Goal: Task Accomplishment & Management: Manage account settings

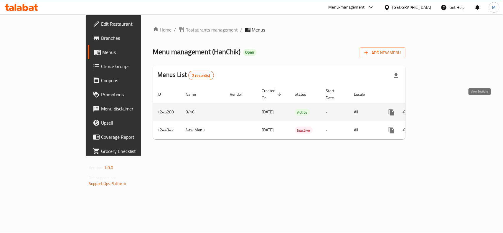
click at [438, 109] on icon "enhanced table" at bounding box center [434, 112] width 7 height 7
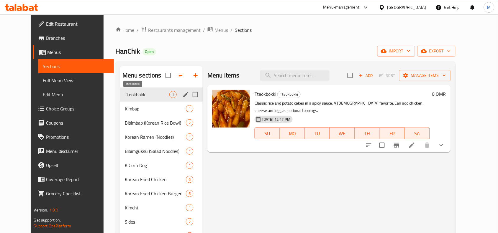
click at [125, 96] on span "Tteokbokki" at bounding box center [147, 94] width 45 height 7
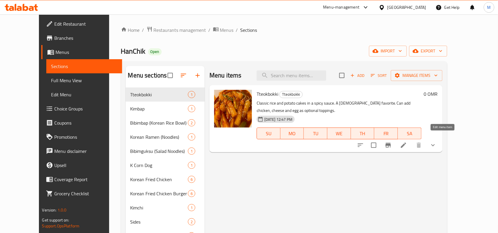
click at [407, 142] on icon at bounding box center [403, 145] width 7 height 7
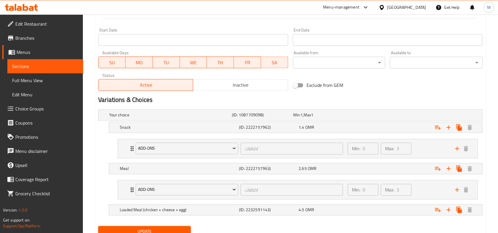
scroll to position [272, 0]
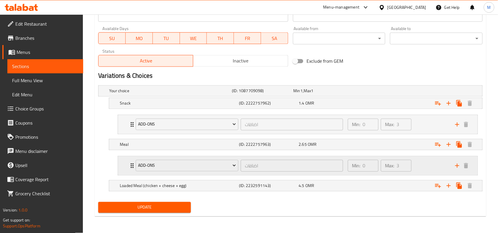
click at [131, 168] on icon "Expand" at bounding box center [132, 165] width 7 height 7
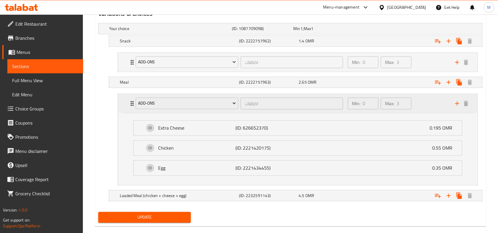
scroll to position [344, 0]
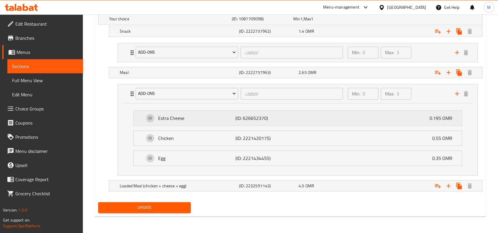
click at [166, 124] on div "Extra Cheese (ID: 626652370) 0.195 OMR" at bounding box center [299, 118] width 310 height 15
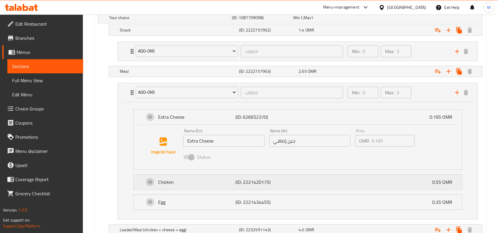
click at [184, 182] on p "Chicken" at bounding box center [196, 182] width 77 height 7
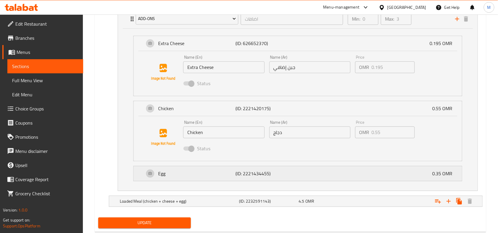
click at [184, 175] on p "Egg" at bounding box center [196, 173] width 77 height 7
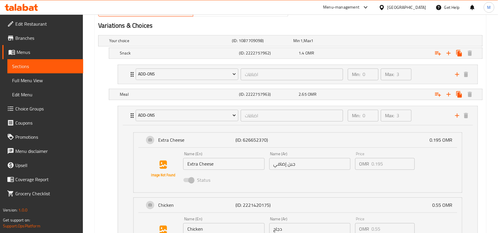
scroll to position [321, 0]
click at [131, 75] on icon "Expand" at bounding box center [132, 75] width 3 height 5
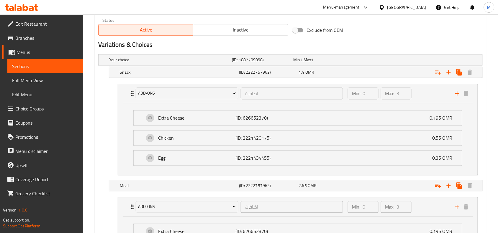
scroll to position [284, 0]
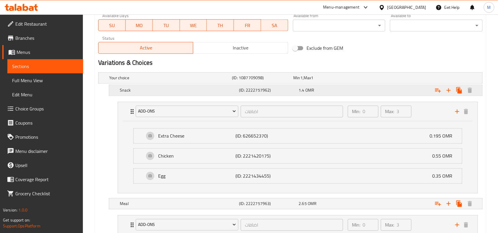
click at [139, 81] on h5 "Snack" at bounding box center [169, 78] width 120 height 6
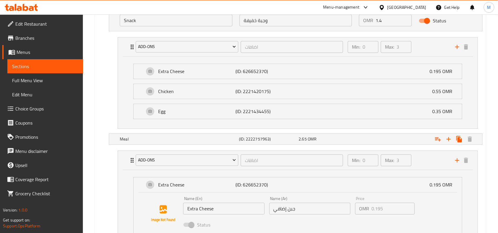
scroll to position [357, 0]
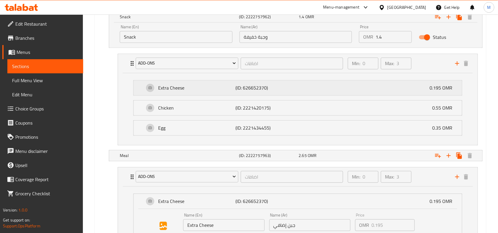
click at [145, 86] on div "Extra Cheese (ID: 626652370) 0.195 OMR" at bounding box center [299, 87] width 310 height 15
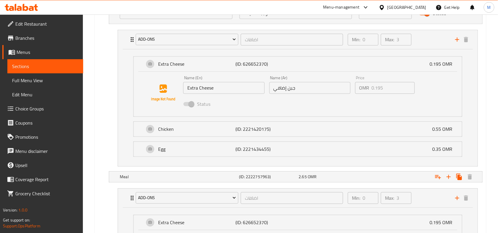
scroll to position [394, 0]
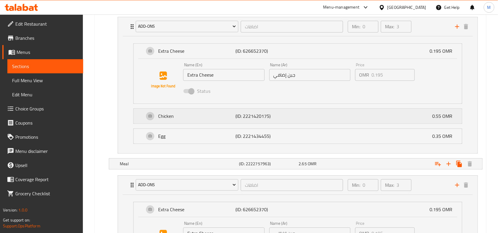
click at [173, 116] on p "Chicken" at bounding box center [196, 116] width 77 height 7
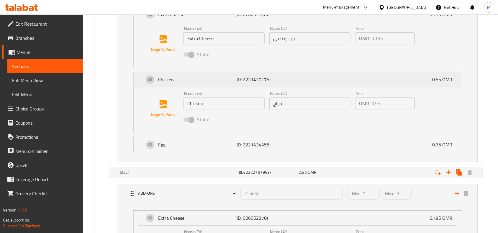
scroll to position [431, 0]
click at [173, 145] on p "Egg" at bounding box center [196, 144] width 77 height 7
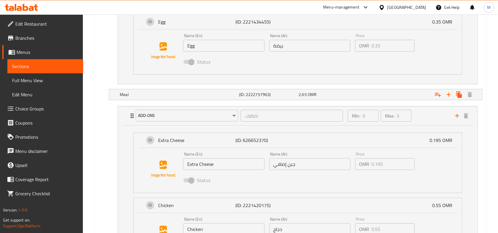
scroll to position [591, 0]
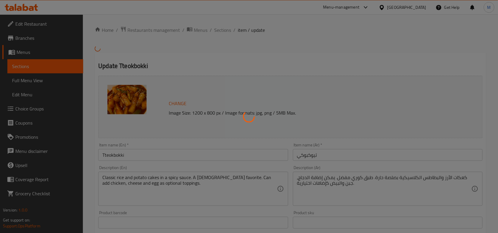
type input "اضافات"
type input "0"
type input "3"
type input "اضافات"
type input "0"
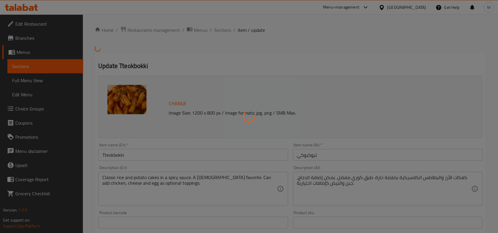
type input "3"
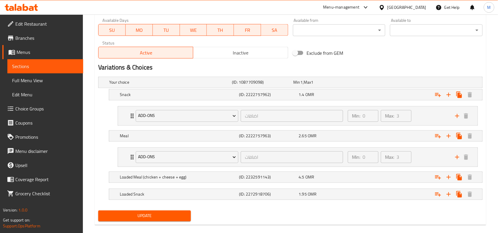
scroll to position [285, 0]
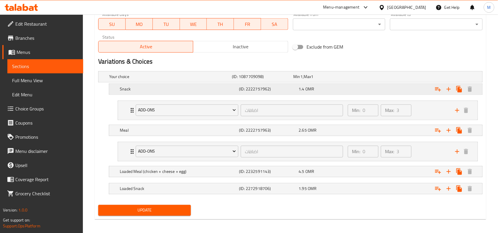
click at [139, 80] on h5 "Snack" at bounding box center [169, 77] width 120 height 6
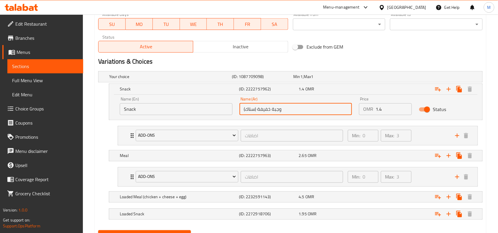
drag, startPoint x: 257, startPoint y: 108, endPoint x: 239, endPoint y: 109, distance: 17.7
click at [239, 109] on div "Name (Ar) وجبة خفيفة (سناك) Name (Ar)" at bounding box center [296, 106] width 120 height 25
click at [241, 109] on input "وجبة خفيفة (سناك)" at bounding box center [295, 109] width 113 height 12
click at [167, 109] on input "Snack" at bounding box center [176, 109] width 113 height 12
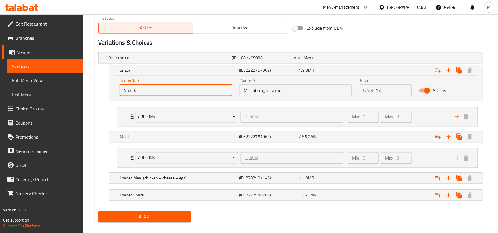
scroll to position [314, 0]
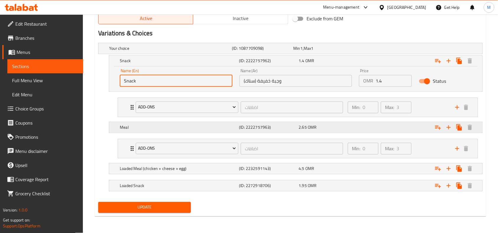
click at [142, 53] on div "Meal" at bounding box center [169, 49] width 123 height 8
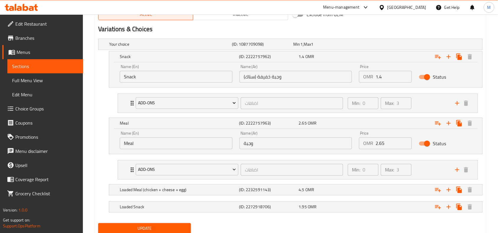
scroll to position [339, 0]
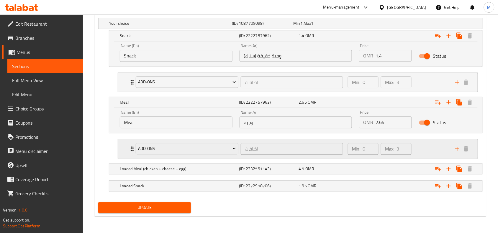
click at [128, 146] on div "Add-ons اضافات ​ Min: 0 ​ Max: 3 ​" at bounding box center [297, 148] width 359 height 19
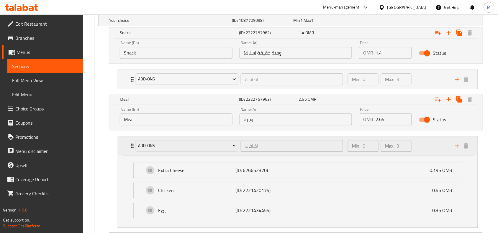
scroll to position [412, 0]
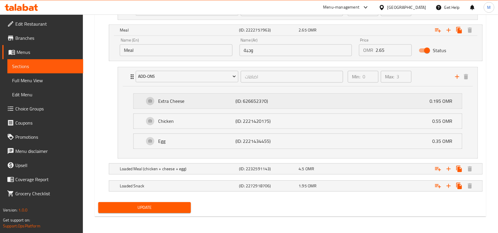
click at [197, 98] on p "Extra Cheese" at bounding box center [196, 101] width 77 height 7
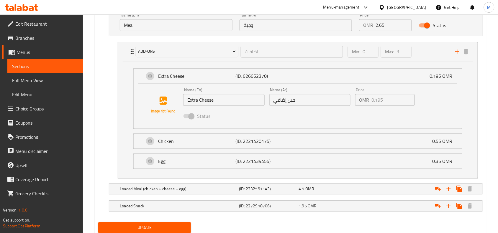
scroll to position [449, 0]
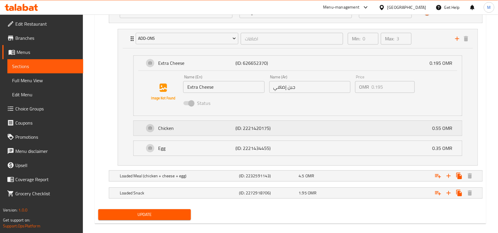
click at [192, 130] on p "Chicken" at bounding box center [196, 128] width 77 height 7
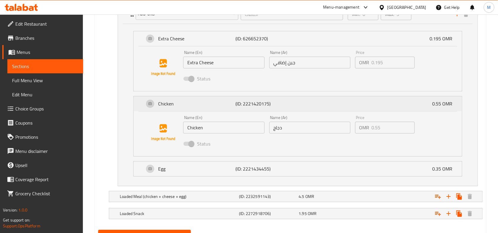
scroll to position [486, 0]
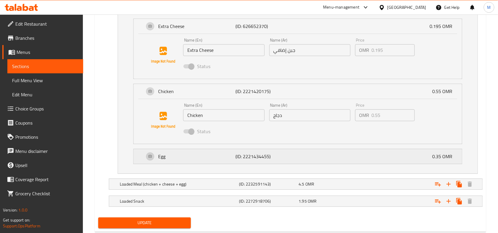
click at [178, 158] on p "Egg" at bounding box center [196, 156] width 77 height 7
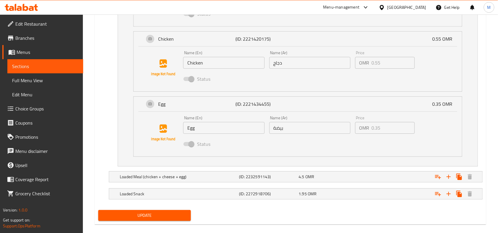
scroll to position [547, 0]
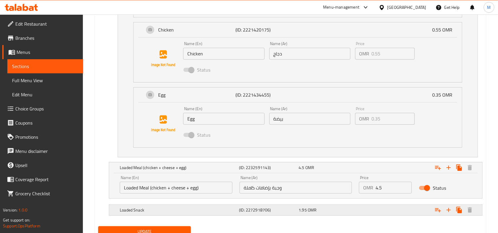
scroll to position [573, 0]
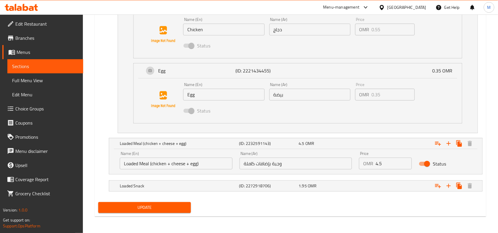
click at [178, 179] on nav at bounding box center [290, 178] width 384 height 5
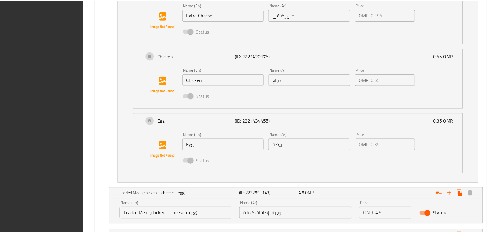
scroll to position [598, 0]
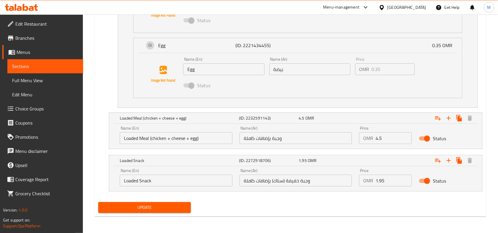
click at [105, 130] on div "Loaded Meal (chicken + cheese + egg) (ID: 2232591143) 4.5 OMR Name (En) Loaded …" at bounding box center [290, 131] width 384 height 37
click at [266, 137] on input "وجبة بإضافات كاملة" at bounding box center [295, 138] width 113 height 12
click at [203, 136] on input "Loaded Meal (chicken + cheese + egg)" at bounding box center [176, 138] width 113 height 12
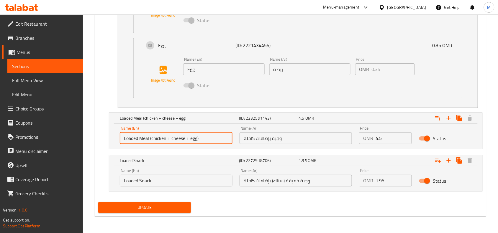
click at [203, 136] on input "Loaded Meal (chicken + cheese + egg)" at bounding box center [176, 138] width 113 height 12
click at [198, 140] on input "Loaded Meal (chicken + cheese + egg)" at bounding box center [176, 138] width 113 height 12
click at [127, 137] on input "Loaded Meal (chicken + cheese + egg)" at bounding box center [176, 138] width 113 height 12
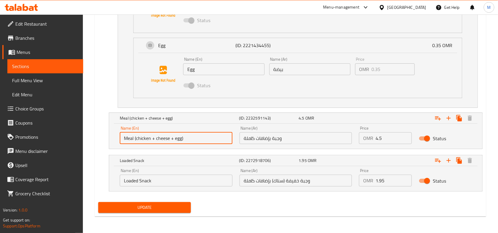
drag, startPoint x: 135, startPoint y: 138, endPoint x: 191, endPoint y: 140, distance: 56.4
click at [191, 140] on input "Meal (chicken + cheese + egg)" at bounding box center [176, 138] width 113 height 12
click at [124, 138] on input "Meal" at bounding box center [176, 138] width 113 height 12
click at [136, 138] on input "Meal" at bounding box center [176, 138] width 113 height 12
click at [157, 137] on input "Meal with full addons" at bounding box center [176, 138] width 113 height 12
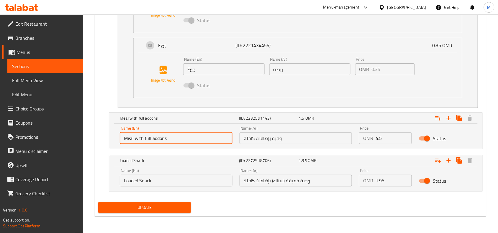
click at [157, 137] on input "Meal with full addons" at bounding box center [176, 138] width 113 height 12
click at [188, 137] on input "Meal with Full Addons" at bounding box center [176, 138] width 113 height 12
type input "Meal with Full Addons"
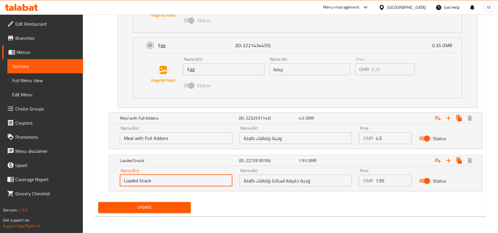
click at [174, 178] on input "Loaded Snack" at bounding box center [176, 181] width 113 height 12
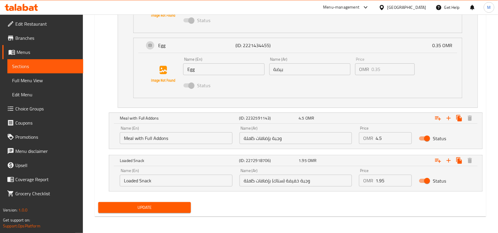
click at [182, 179] on input "Loaded Snack" at bounding box center [176, 181] width 113 height 12
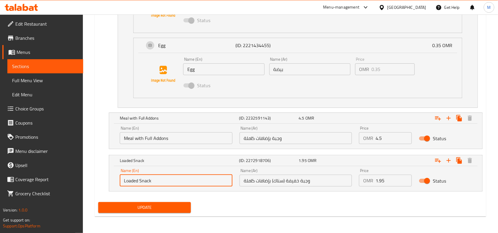
click at [137, 179] on input "Loaded Snack" at bounding box center [176, 181] width 113 height 12
click at [124, 182] on input "LoadedSnack" at bounding box center [176, 181] width 113 height 12
click at [129, 181] on input "LoadedSnack" at bounding box center [176, 181] width 113 height 12
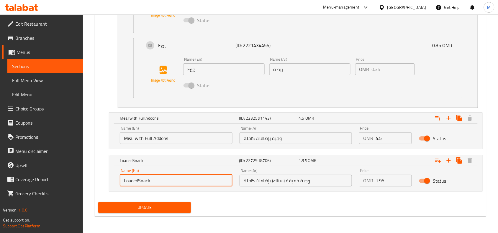
drag, startPoint x: 124, startPoint y: 179, endPoint x: 138, endPoint y: 179, distance: 13.9
click at [138, 179] on input "LoadedSnack" at bounding box center [176, 181] width 113 height 12
click at [141, 175] on input "Snack" at bounding box center [176, 181] width 113 height 12
click at [139, 137] on input "Meal with Full Addons" at bounding box center [176, 138] width 113 height 12
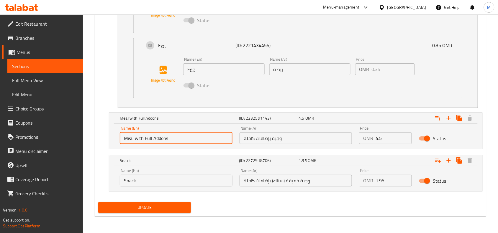
drag, startPoint x: 139, startPoint y: 137, endPoint x: 163, endPoint y: 138, distance: 23.6
click at [163, 138] on input "Meal with Full Addons" at bounding box center [176, 138] width 113 height 12
click at [149, 178] on input "Snack" at bounding box center [176, 181] width 113 height 12
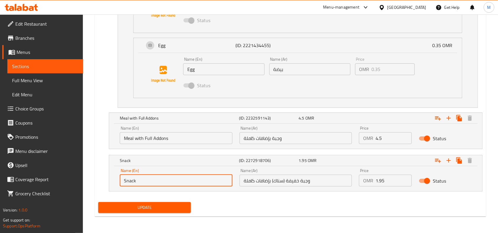
paste input "with Full Addons"
type input "Snack with Full Addons"
click at [139, 206] on span "Update" at bounding box center [144, 207] width 83 height 7
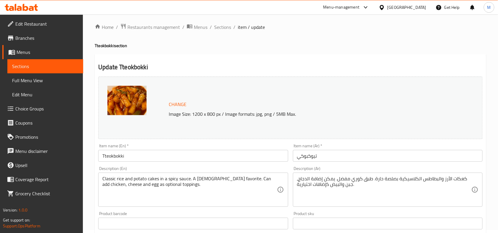
scroll to position [0, 0]
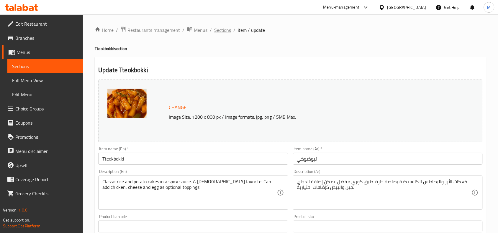
click at [214, 30] on span "Sections" at bounding box center [222, 30] width 17 height 7
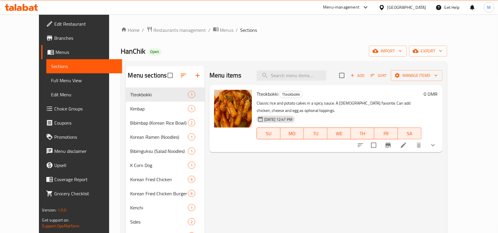
click at [387, 6] on div at bounding box center [383, 7] width 9 height 6
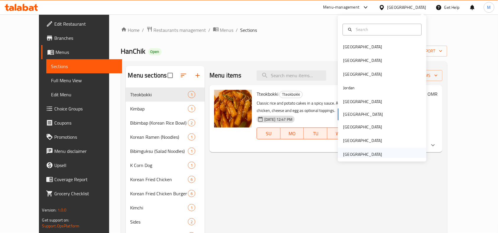
click at [361, 152] on div "United Arab Emirates" at bounding box center [362, 154] width 39 height 6
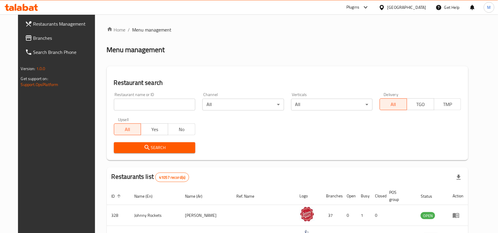
click at [33, 39] on span "Branches" at bounding box center [64, 37] width 63 height 7
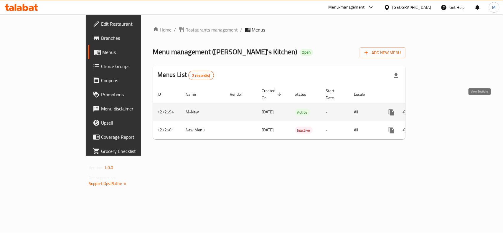
click at [438, 109] on icon "enhanced table" at bounding box center [434, 112] width 7 height 7
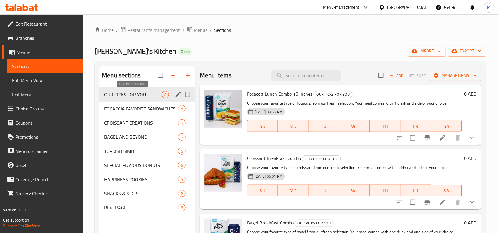
click at [136, 94] on span "OUR PICKS FOR YOU" at bounding box center [132, 94] width 57 height 7
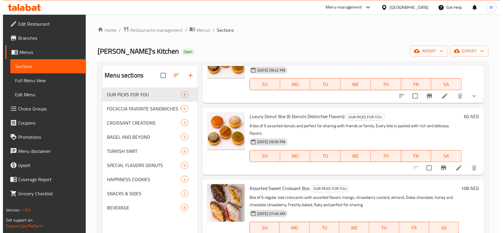
scroll to position [332, 0]
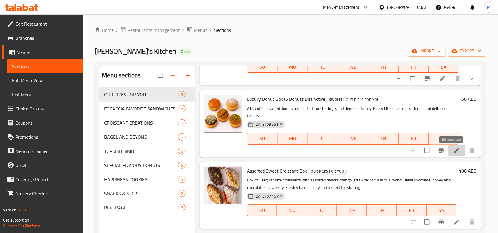
click at [454, 150] on icon at bounding box center [456, 150] width 5 height 5
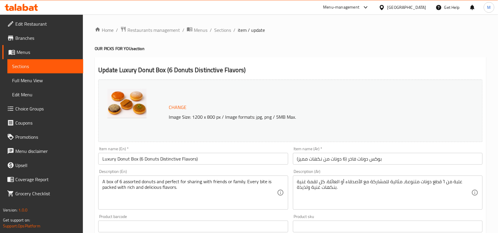
click at [269, 40] on div "Home / Restaurants management / Menus / Sections / item / update OUR PICKS FOR …" at bounding box center [290, 219] width 391 height 387
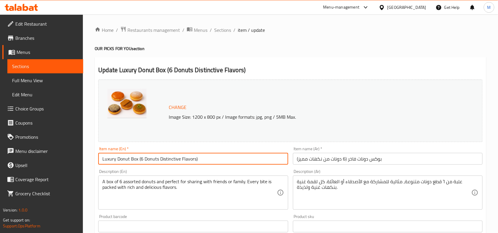
click at [134, 160] on input "Luxury Donut Box (6 Donuts Distinctive Flavors)" at bounding box center [193, 159] width 190 height 12
click at [232, 51] on h4 "OUR PICKS FOR YOU section" at bounding box center [290, 49] width 391 height 6
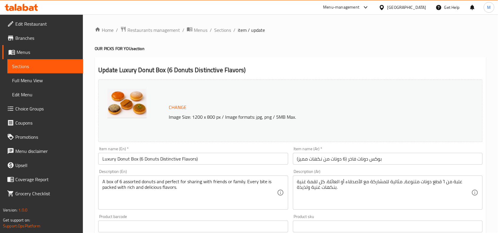
click at [41, 108] on span "Choice Groups" at bounding box center [46, 108] width 63 height 7
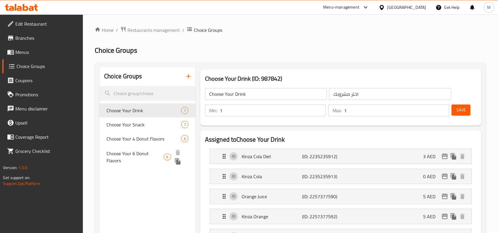
click at [144, 153] on span "Choose Your 6 Donut Flavors" at bounding box center [134, 157] width 57 height 14
type input "Choose Your 6 Donut Flavors"
type input "اختر ٦ نكهات من الدونات"
type input "6"
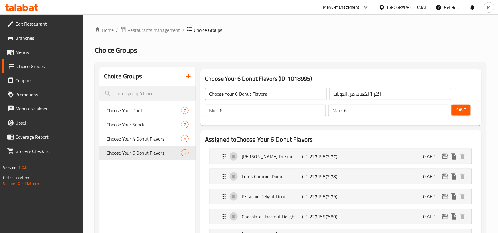
click at [218, 95] on input "Choose Your 6 Donut Flavors" at bounding box center [266, 94] width 122 height 12
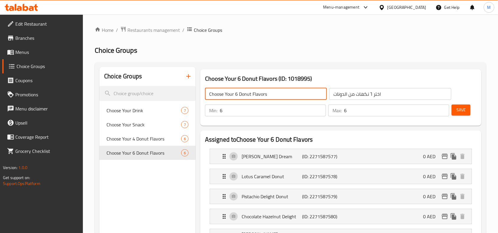
click at [218, 95] on input "Choose Your 6 Donut Flavors" at bounding box center [266, 94] width 122 height 12
drag, startPoint x: 219, startPoint y: 95, endPoint x: 222, endPoint y: 94, distance: 3.0
click at [222, 94] on input "Your 6 Donut Flavors" at bounding box center [266, 94] width 122 height 12
click at [263, 92] on input "Your choice of 1st Donut Flavors" at bounding box center [266, 94] width 122 height 12
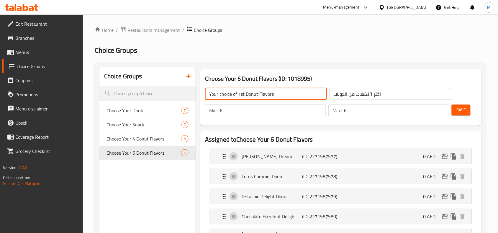
click at [263, 92] on input "Your choice of 1st Donut Flavors" at bounding box center [266, 94] width 122 height 12
click at [279, 92] on input "Your Choice of 1st Donut Flavors" at bounding box center [266, 94] width 122 height 12
click at [256, 94] on input "Your Choice of 1st Donut Flavor" at bounding box center [266, 94] width 122 height 12
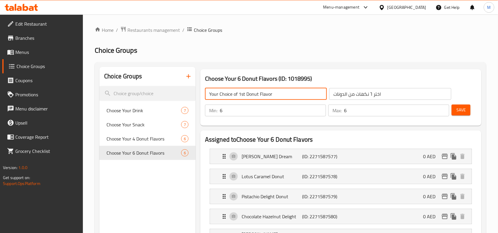
type input "Your Choice of 1st Donut Flavor"
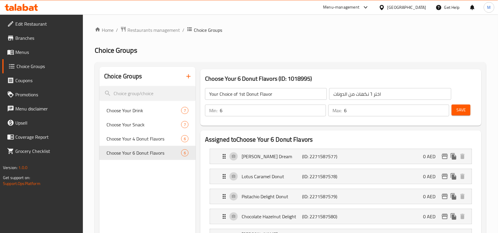
click at [383, 90] on input "اختر ٦ نكهات من الدونات" at bounding box center [390, 94] width 122 height 12
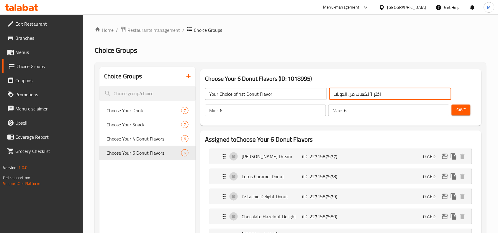
click at [383, 90] on input "اختر ٦ نكهات من الدونات" at bounding box center [390, 94] width 122 height 12
paste input "يارك لنكهة الدونات الأولى"
type input "اختيارك لنكهة الدونات الأولى"
click at [319, 112] on input "5" at bounding box center [273, 111] width 106 height 12
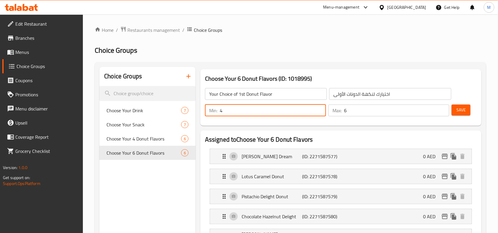
click at [319, 112] on input "4" at bounding box center [273, 111] width 106 height 12
click at [319, 112] on input "3" at bounding box center [273, 111] width 106 height 12
click at [319, 112] on input "2" at bounding box center [273, 111] width 106 height 12
type input "1"
click at [319, 112] on input "1" at bounding box center [273, 111] width 106 height 12
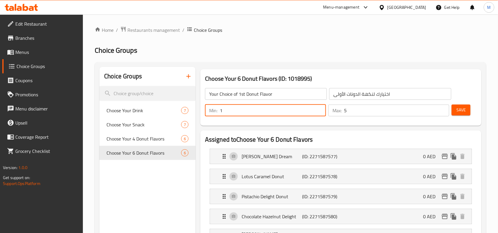
click at [442, 114] on input "5" at bounding box center [396, 111] width 105 height 12
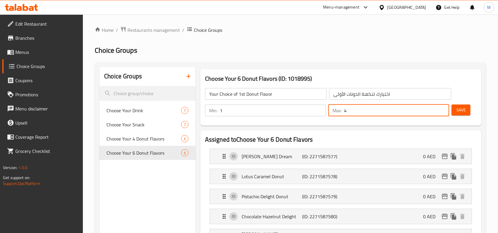
click at [442, 114] on input "4" at bounding box center [396, 111] width 105 height 12
click at [442, 114] on input "3" at bounding box center [396, 111] width 105 height 12
click at [442, 114] on input "2" at bounding box center [396, 111] width 105 height 12
type input "1"
click at [442, 114] on input "1" at bounding box center [396, 111] width 105 height 12
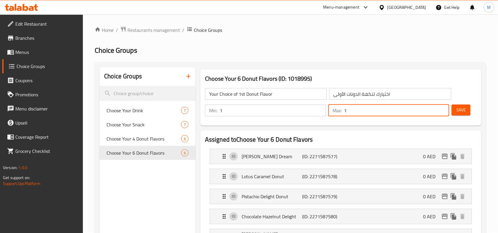
click at [466, 109] on button "Save" at bounding box center [460, 110] width 19 height 11
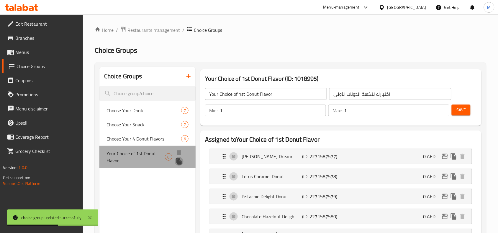
click at [180, 161] on icon "duplicate" at bounding box center [179, 161] width 6 height 6
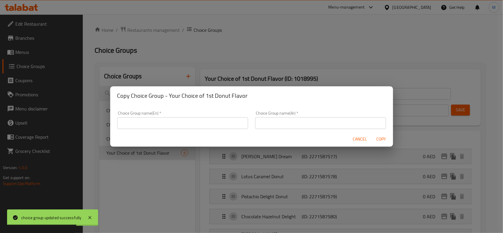
click at [174, 97] on h2 "Copy Choice Group - Your Choice of 1st Donut Flavor" at bounding box center [251, 95] width 269 height 9
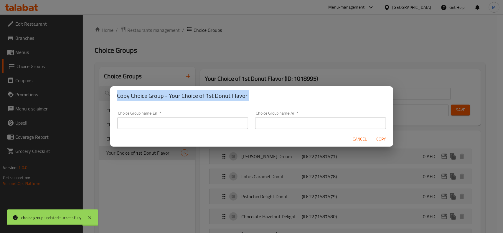
drag, startPoint x: 174, startPoint y: 97, endPoint x: 189, endPoint y: 97, distance: 15.0
click at [198, 97] on h2 "Copy Choice Group - Your Choice of 1st Donut Flavor" at bounding box center [251, 95] width 269 height 9
click at [173, 98] on h2 "Copy Choice Group - Your Choice of 1st Donut Flavor" at bounding box center [251, 95] width 269 height 9
drag, startPoint x: 173, startPoint y: 98, endPoint x: 239, endPoint y: 100, distance: 66.7
click at [239, 100] on h2 "Copy Choice Group - Your Choice of 1st Donut Flavor" at bounding box center [251, 95] width 269 height 9
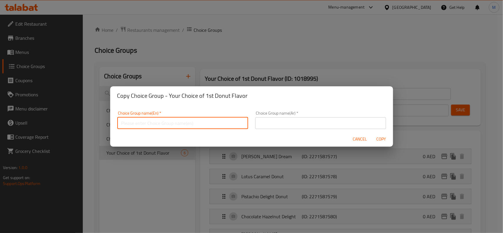
click at [142, 117] on input "text" at bounding box center [182, 123] width 131 height 12
paste input "Your Choice of 1st Donut Flavor"
drag, startPoint x: 152, startPoint y: 122, endPoint x: 157, endPoint y: 122, distance: 4.7
click at [157, 122] on input "Your Choice of 1st Donut Flavor" at bounding box center [182, 123] width 131 height 12
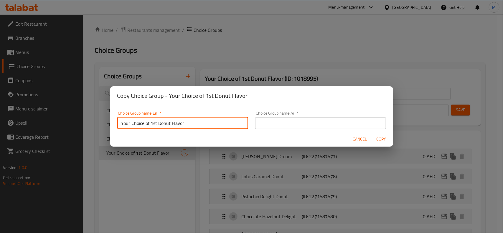
click at [153, 122] on input "Your Choice of 1st Donut Flavor" at bounding box center [182, 123] width 131 height 12
drag, startPoint x: 151, startPoint y: 122, endPoint x: 158, endPoint y: 122, distance: 7.1
click at [158, 122] on input "Your Choice of 1st Donut Flavor" at bounding box center [182, 123] width 131 height 12
click at [155, 123] on input "Your Choice of 2 ndDonut Flavor" at bounding box center [182, 123] width 131 height 12
click at [158, 122] on input "Your Choice of 2ndDonut Flavor" at bounding box center [182, 123] width 131 height 12
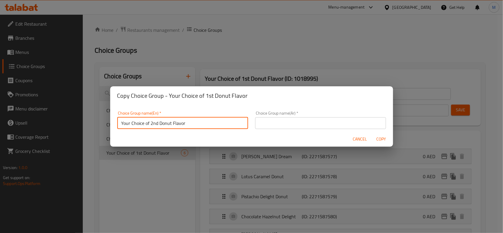
click at [165, 124] on input "Your Choice of 2nd Donut Flavor" at bounding box center [182, 123] width 131 height 12
type input "Your Choice of 2nd Donut Flavor"
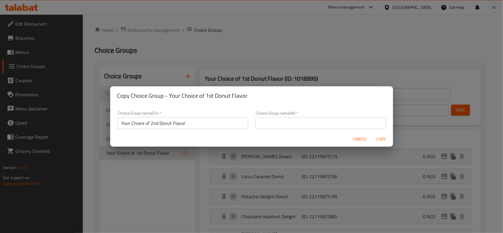
click at [307, 120] on input "text" at bounding box center [320, 123] width 131 height 12
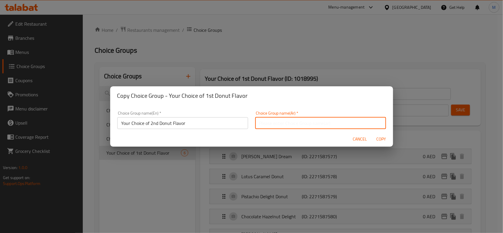
paste input "اختيارك من نكهة الدونات الثانية"
type input "اختيارك من نكهة الدونات الثانية"
click at [382, 139] on span "Copy" at bounding box center [381, 139] width 14 height 7
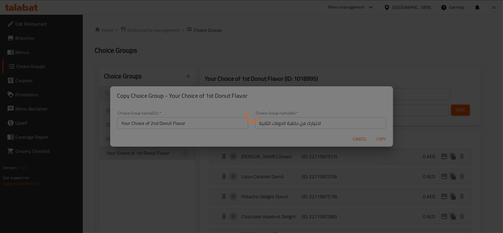
type input "Your Choice of 2nd Donut Flavor"
type input "اختيارك من نكهة الدونات الثانية"
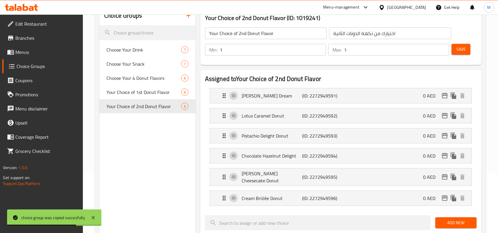
scroll to position [74, 0]
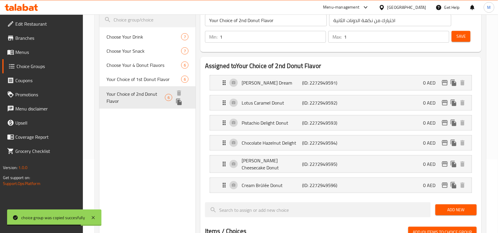
click at [155, 97] on span "Your Choice of 2nd Donut Flavor" at bounding box center [135, 98] width 58 height 14
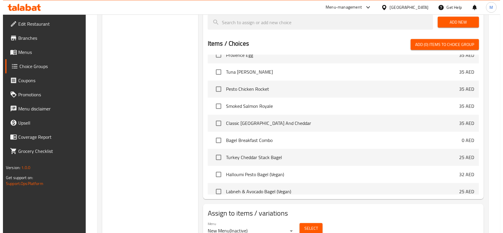
scroll to position [286, 0]
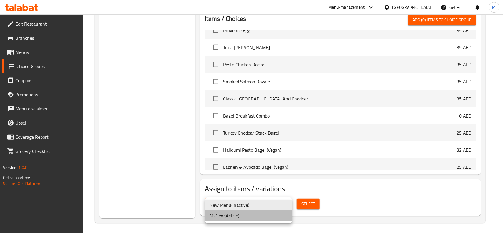
click at [242, 215] on li "M-New ( Active )" at bounding box center [249, 216] width 88 height 11
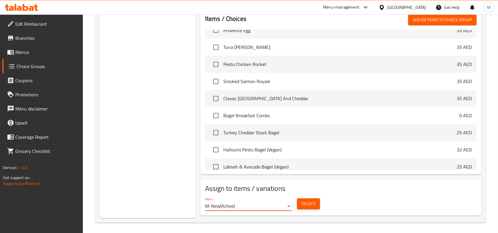
click at [312, 203] on span "Select" at bounding box center [309, 204] width 14 height 7
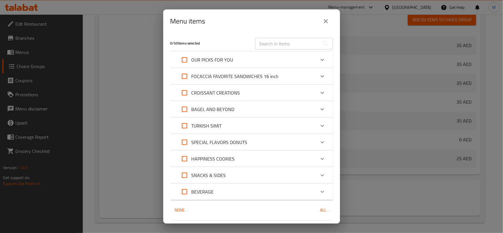
click at [269, 45] on input "text" at bounding box center [287, 44] width 64 height 12
paste input "Luxury Donut Box (6 Donuts Distinctive Flavors)"
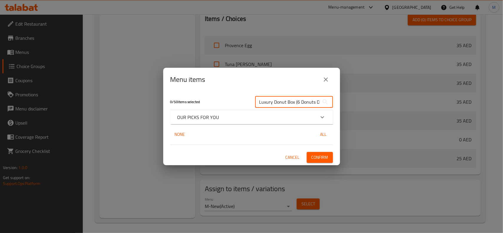
scroll to position [0, 34]
type input "Luxury Donut Box (6 Donuts Distinctive Flavors)"
click at [228, 115] on div "OUR PICKS FOR YOU" at bounding box center [247, 117] width 138 height 7
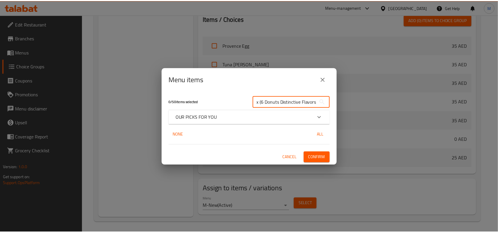
scroll to position [0, 0]
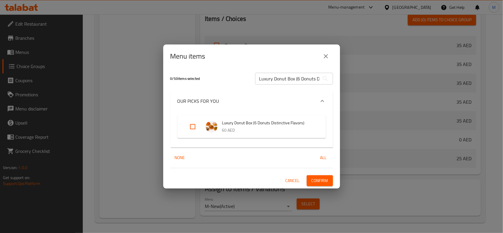
click at [192, 124] on input "Expand" at bounding box center [193, 127] width 14 height 14
checkbox input "true"
click at [319, 179] on span "Confirm" at bounding box center [320, 180] width 17 height 7
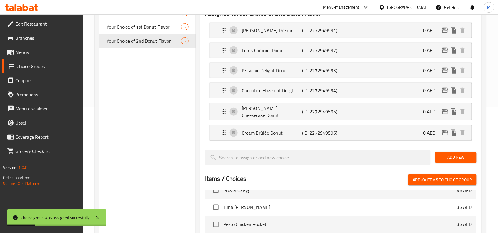
scroll to position [65, 0]
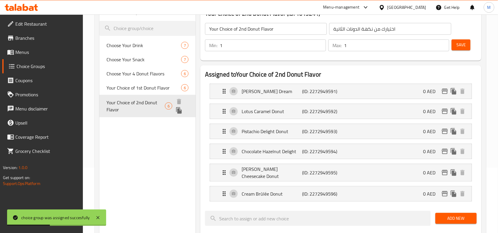
click at [180, 111] on icon "duplicate" at bounding box center [179, 110] width 6 height 6
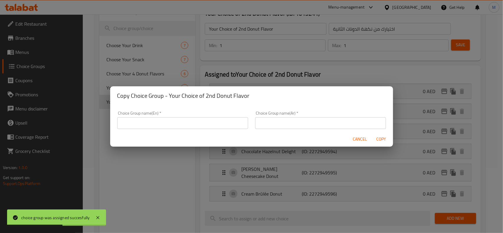
click at [173, 92] on h2 "Copy Choice Group - Your Choice of 2nd Donut Flavor" at bounding box center [251, 95] width 269 height 9
drag, startPoint x: 173, startPoint y: 92, endPoint x: 242, endPoint y: 96, distance: 68.9
click at [242, 96] on h2 "Copy Choice Group - Your Choice of 2nd Donut Flavor" at bounding box center [251, 95] width 269 height 9
copy h2 "Your Choice of 2nd Donut Flavor"
click at [157, 125] on input "text" at bounding box center [182, 123] width 131 height 12
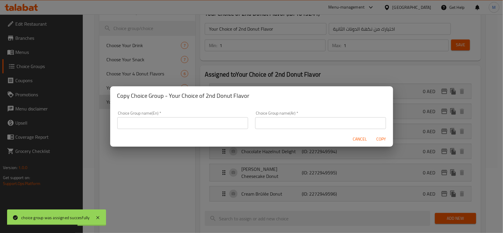
paste input "Your Choice of 2nd Donut Flavor"
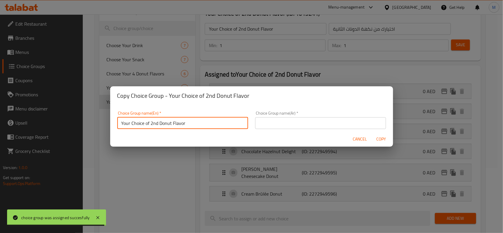
drag, startPoint x: 151, startPoint y: 120, endPoint x: 158, endPoint y: 121, distance: 6.9
click at [158, 121] on input "Your Choice of 2nd Donut Flavor" at bounding box center [182, 123] width 131 height 12
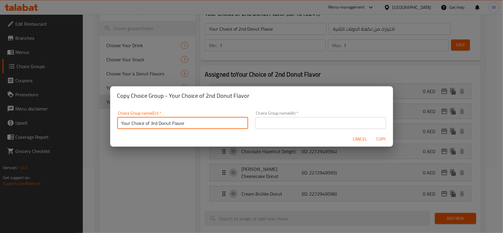
click at [162, 123] on input "Your Choice of 3rd Donut Flavor" at bounding box center [182, 123] width 131 height 12
type input "Your Choice of 3rd Donut Flavor"
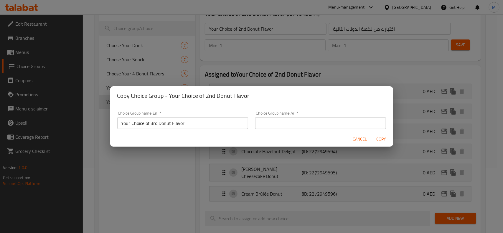
click at [313, 120] on input "text" at bounding box center [320, 123] width 131 height 12
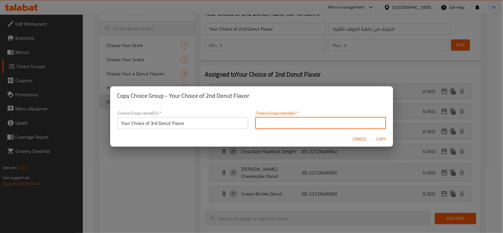
paste input "اختيارك من نكهة الدونات الثالثة"
type input "اختيارك من نكهة الدونات الثالثة"
click at [382, 139] on span "Copy" at bounding box center [381, 139] width 14 height 7
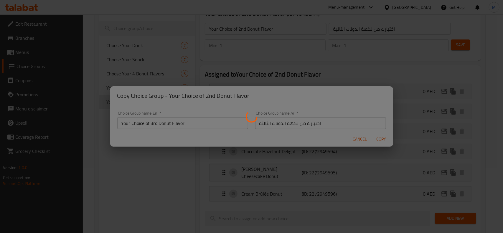
type input "Your Choice of 3rd Donut Flavor"
type input "اختيارك من نكهة الدونات الثالثة"
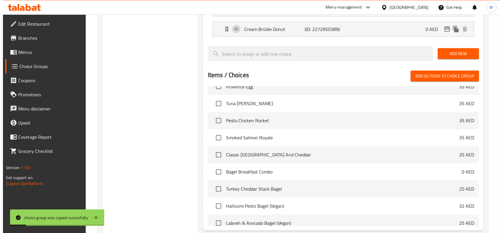
scroll to position [286, 0]
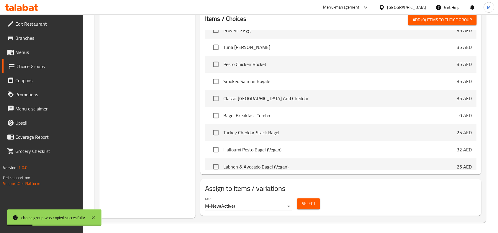
click at [309, 201] on span "Select" at bounding box center [309, 204] width 14 height 7
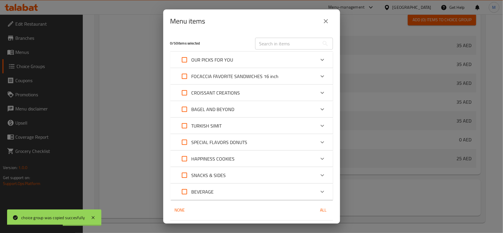
click at [270, 40] on input "text" at bounding box center [287, 44] width 64 height 12
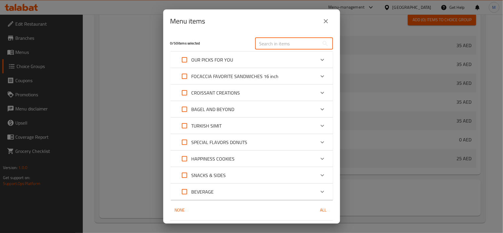
paste input "Luxury Donut Box (6 Donuts Distinctive Flavors)"
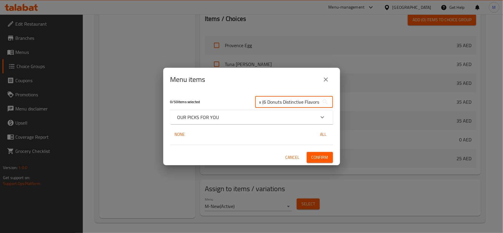
type input "Luxury Donut Box (6 Donuts Distinctive Flavors)"
click at [225, 114] on div "OUR PICKS FOR YOU" at bounding box center [247, 117] width 138 height 7
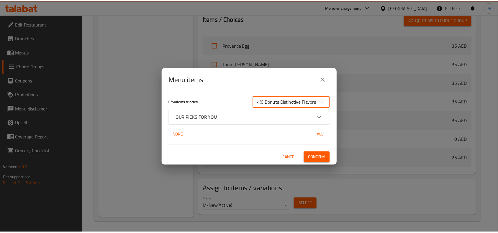
scroll to position [0, 0]
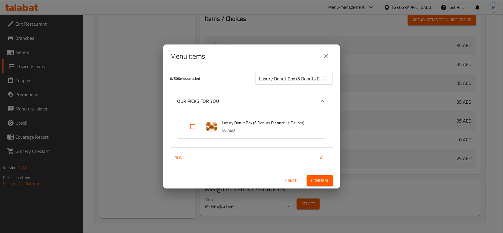
click at [192, 127] on input "Expand" at bounding box center [193, 127] width 14 height 14
checkbox input "true"
click at [325, 178] on span "Confirm" at bounding box center [320, 180] width 17 height 7
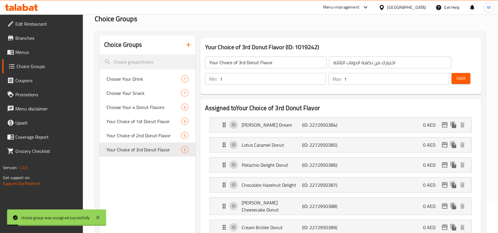
scroll to position [28, 0]
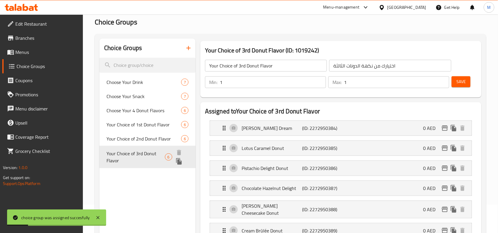
click at [180, 161] on icon "duplicate" at bounding box center [178, 161] width 7 height 7
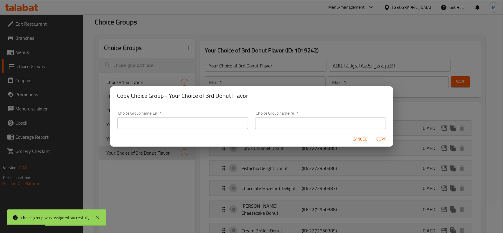
click at [174, 95] on h2 "Copy Choice Group - Your Choice of 3rd Donut Flavor" at bounding box center [251, 95] width 269 height 9
drag, startPoint x: 174, startPoint y: 95, endPoint x: 248, endPoint y: 95, distance: 73.7
click at [248, 95] on h2 "Copy Choice Group - Your Choice of 3rd Donut Flavor" at bounding box center [251, 95] width 269 height 9
copy h2 "Your Choice of 3rd Donut Flavor"
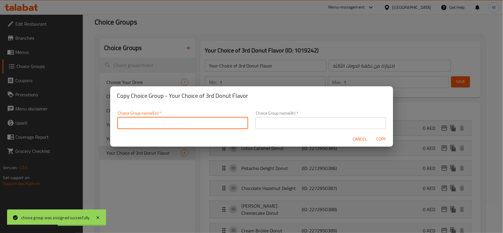
click at [167, 124] on input "text" at bounding box center [182, 123] width 131 height 12
paste input "Your Choice of 3rd Donut Flavor"
drag, startPoint x: 151, startPoint y: 120, endPoint x: 157, endPoint y: 121, distance: 6.0
click at [157, 121] on input "Your Choice of 3rd Donut Flavor" at bounding box center [182, 123] width 131 height 12
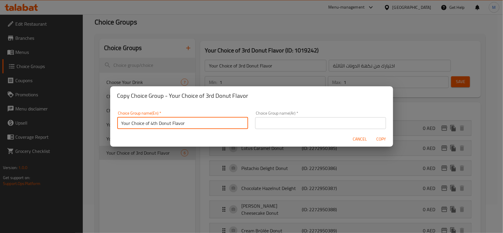
click at [162, 123] on input "Your Choice of 4th Donut Flavor" at bounding box center [182, 123] width 131 height 12
type input "Your Choice of 4th Donut Flavor"
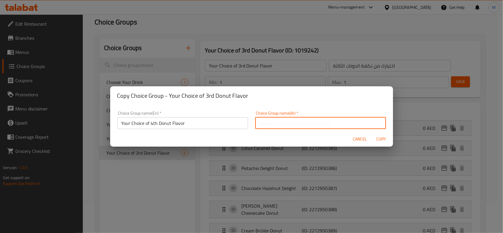
click at [297, 122] on input "text" at bounding box center [320, 123] width 131 height 12
paste input "اختيارك من نكهة الدونات الرابعة"
type input "اختيارك من نكهة الدونات الرابعة"
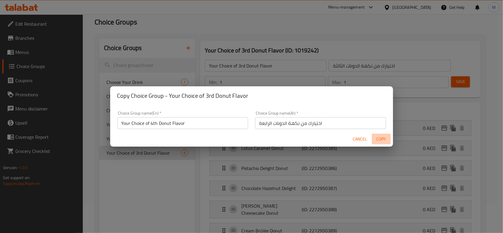
click at [381, 139] on span "Copy" at bounding box center [381, 139] width 14 height 7
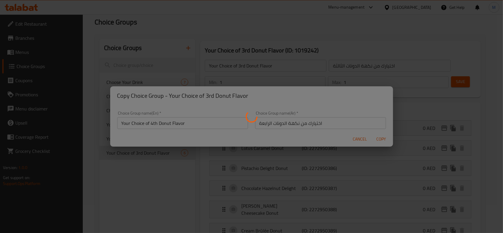
type input "Your Choice of 4th Donut Flavor"
type input "اختيارك من نكهة الدونات الرابعة"
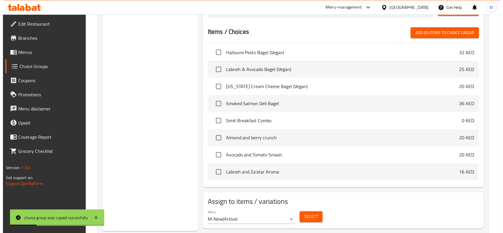
scroll to position [286, 0]
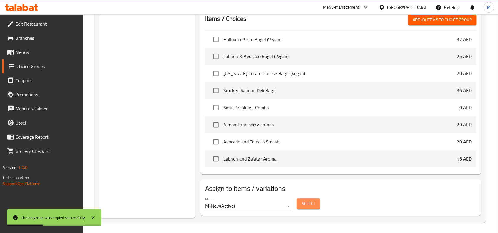
click at [306, 201] on span "Select" at bounding box center [309, 204] width 14 height 7
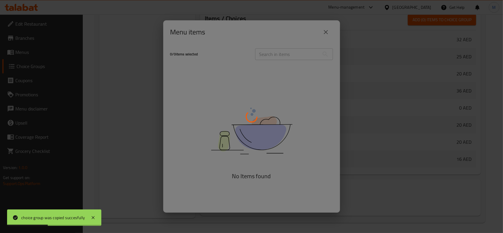
scroll to position [283, 0]
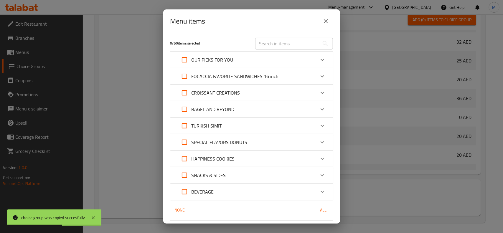
click at [268, 43] on input "text" at bounding box center [287, 44] width 64 height 12
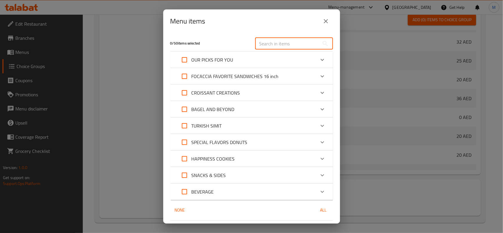
paste input "Luxury Donut Box (6 Donuts Distinctive Flavors)"
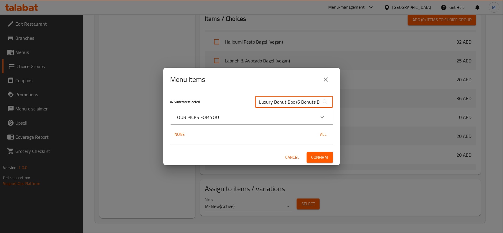
scroll to position [0, 34]
type input "Luxury Donut Box (6 Donuts Distinctive Flavors)"
click at [263, 114] on div "OUR PICKS FOR YOU" at bounding box center [247, 117] width 138 height 7
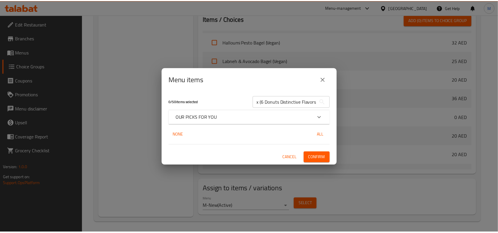
scroll to position [0, 0]
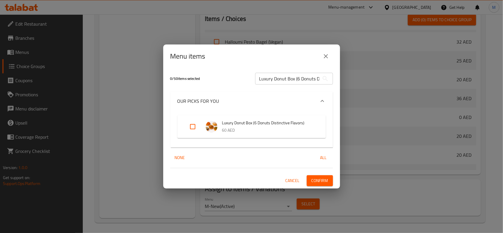
click at [193, 124] on input "Expand" at bounding box center [193, 127] width 14 height 14
checkbox input "true"
click at [326, 176] on button "Confirm" at bounding box center [320, 180] width 26 height 11
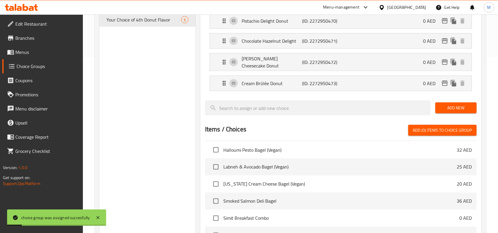
scroll to position [102, 0]
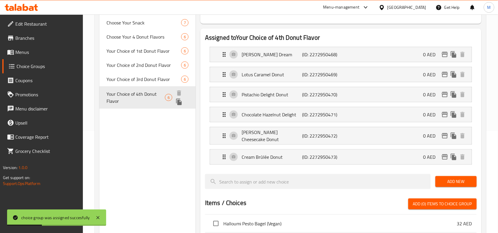
click at [181, 101] on icon "duplicate" at bounding box center [178, 101] width 7 height 7
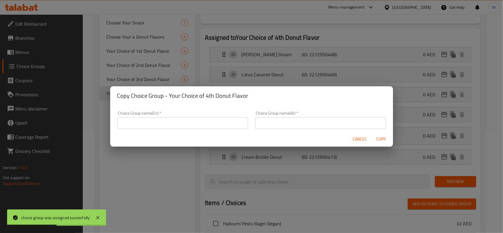
click at [172, 95] on h2 "Copy Choice Group - Your Choice of 4th Donut Flavor" at bounding box center [251, 95] width 269 height 9
drag, startPoint x: 172, startPoint y: 95, endPoint x: 254, endPoint y: 102, distance: 82.2
click at [254, 102] on div "Copy Choice Group - Your Choice of 4th Donut Flavor" at bounding box center [251, 95] width 283 height 19
copy h2 "Your Choice of 4th Donut Flavor"
click at [158, 125] on input "text" at bounding box center [182, 123] width 131 height 12
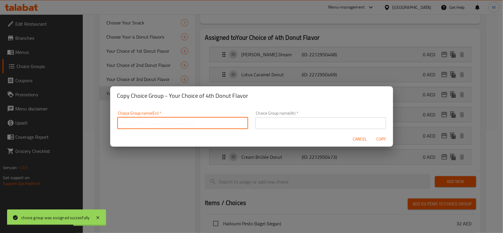
paste input "Your Choice of 4th Donut Flavor"
drag, startPoint x: 151, startPoint y: 123, endPoint x: 157, endPoint y: 123, distance: 5.3
click at [157, 123] on input "Your Choice of 4th Donut Flavor" at bounding box center [182, 123] width 131 height 12
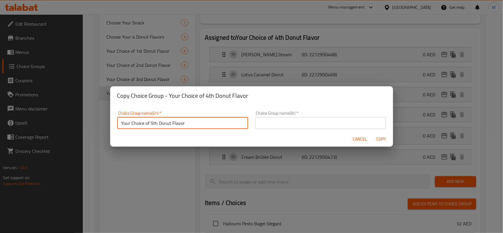
click at [157, 123] on input "Your Choice of 5th Donut Flavor" at bounding box center [182, 123] width 131 height 12
type input "Your Choice of 5th Donut Flavor"
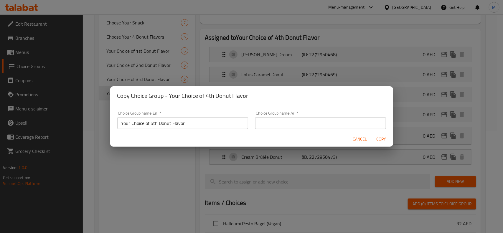
click at [315, 117] on input "text" at bounding box center [320, 123] width 131 height 12
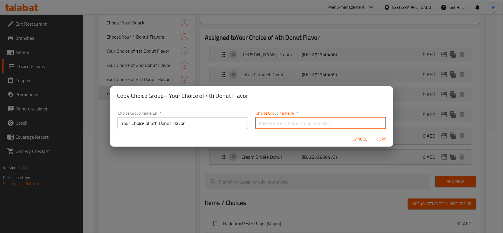
paste input "اختيارك من نكهة الدونات الخامسة"
type input "اختيارك من نكهة الدونات الخامسة"
click at [379, 139] on span "Copy" at bounding box center [381, 139] width 14 height 7
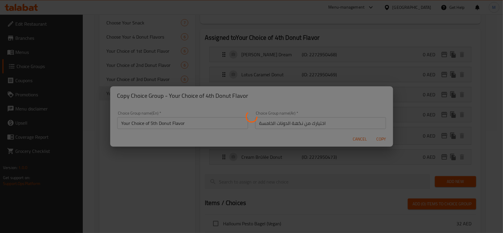
type input "Your Choice of 5th Donut Flavor"
type input "اختيارك من نكهة الدونات الخامسة"
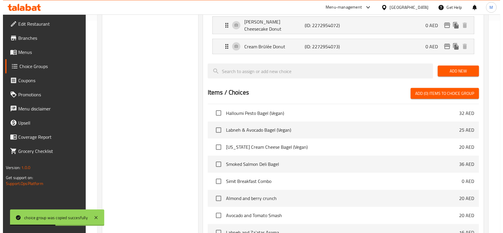
scroll to position [286, 0]
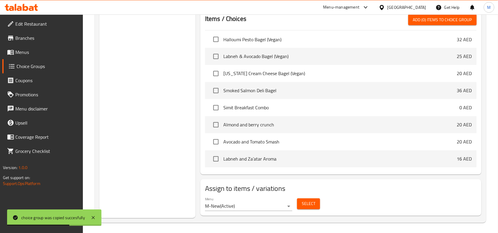
click at [308, 201] on span "Select" at bounding box center [309, 204] width 14 height 7
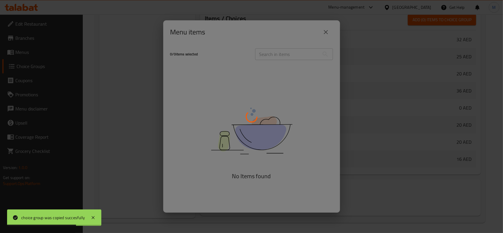
scroll to position [283, 0]
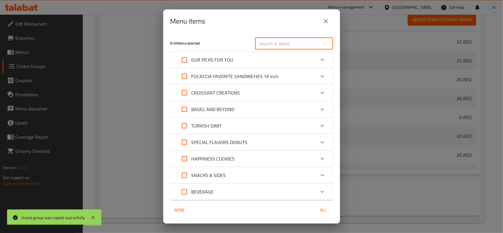
click at [285, 43] on input "text" at bounding box center [287, 44] width 64 height 12
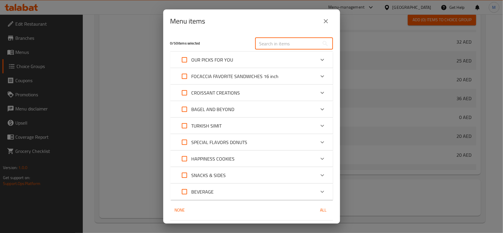
paste input "Luxury Donut Box (6 Donuts Distinctive Flavors)"
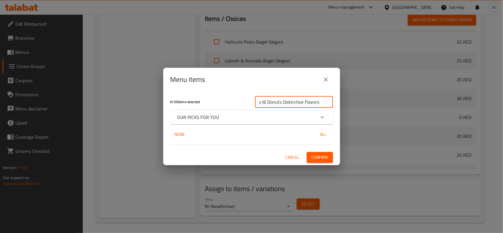
type input "Luxury Donut Box (6 Donuts Distinctive Flavors)"
click at [202, 117] on p "OUR PICKS FOR YOU" at bounding box center [199, 117] width 42 height 7
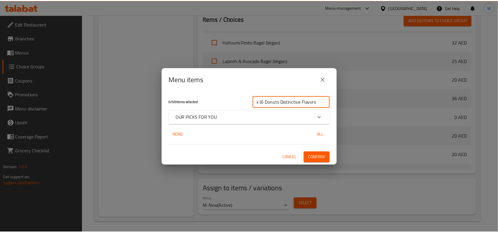
scroll to position [0, 0]
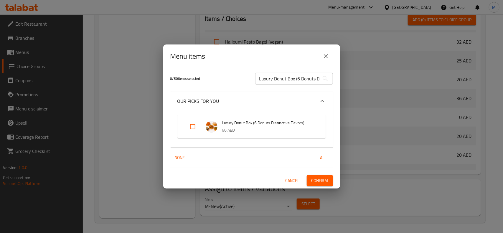
click at [191, 128] on input "Expand" at bounding box center [193, 127] width 14 height 14
checkbox input "true"
click at [319, 173] on div "1 / 50 items selected Luxury Donut Box (6 Donuts Distinctive Flavors) ​ OUR PIC…" at bounding box center [251, 128] width 177 height 120
click at [319, 176] on button "Confirm" at bounding box center [320, 180] width 26 height 11
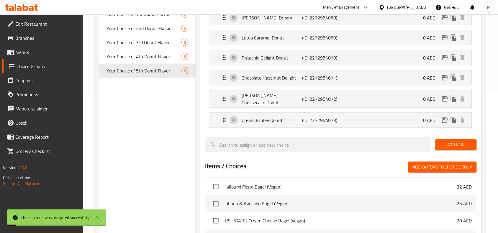
scroll to position [28, 0]
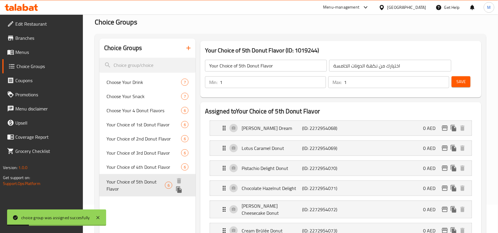
click at [179, 189] on icon "duplicate" at bounding box center [178, 189] width 7 height 7
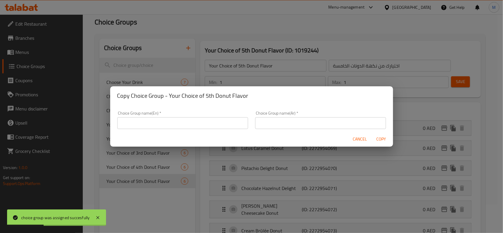
click at [171, 92] on h2 "Copy Choice Group - Your Choice of 5th Donut Flavor" at bounding box center [251, 95] width 269 height 9
drag, startPoint x: 171, startPoint y: 92, endPoint x: 267, endPoint y: 96, distance: 96.2
click at [267, 96] on h2 "Copy Choice Group - Your Choice of 5th Donut Flavor" at bounding box center [251, 95] width 269 height 9
copy h2 "Your Choice of 5th Donut Flavor"
click at [186, 126] on input "text" at bounding box center [182, 123] width 131 height 12
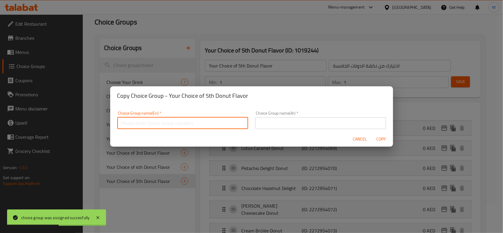
paste input "Your Choice of 5th Donut Flavor"
click at [154, 121] on input "Your Choice of 5th Donut Flavor" at bounding box center [182, 123] width 131 height 12
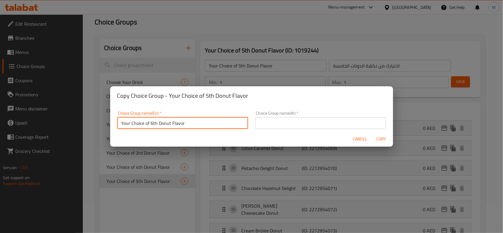
click at [167, 121] on input "Your Choice of 6th Donut Flavor" at bounding box center [182, 123] width 131 height 12
click at [195, 123] on input "Your Choice of 6th Donut Flavor" at bounding box center [182, 123] width 131 height 12
click at [173, 123] on input "Your Choice of 6th Donut Flavor" at bounding box center [182, 123] width 131 height 12
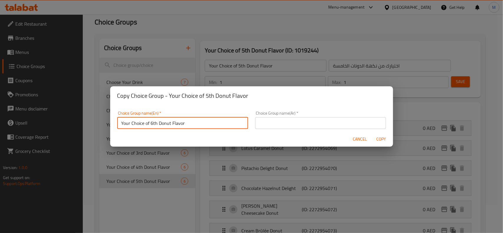
click at [173, 123] on input "Your Choice of 6th Donut Flavor" at bounding box center [182, 123] width 131 height 12
type input "Your Choice of 6th Donut Flavor"
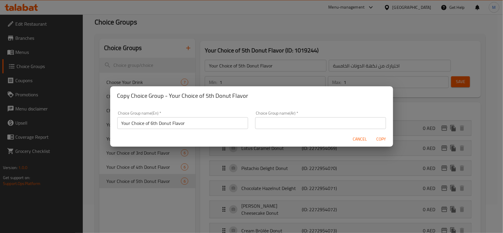
click at [347, 119] on input "text" at bounding box center [320, 123] width 131 height 12
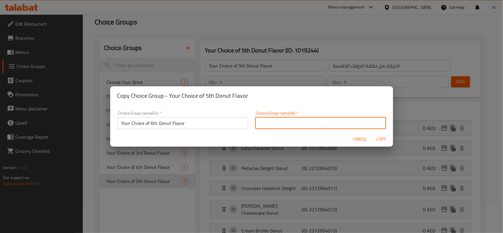
paste input "اختيارك من نكهة الدونات السادسة"
type input "اختيارك من نكهة الدونات السادسة"
click at [378, 139] on span "Copy" at bounding box center [381, 139] width 14 height 7
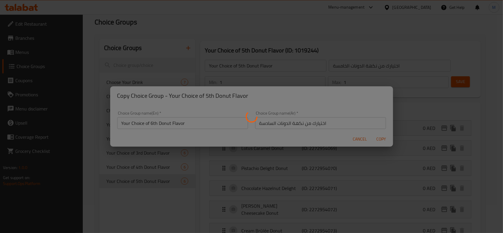
type input "Your Choice of 6th Donut Flavor"
type input "اختيارك من نكهة الدونات السادسة"
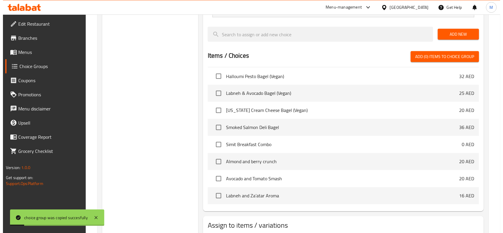
scroll to position [286, 0]
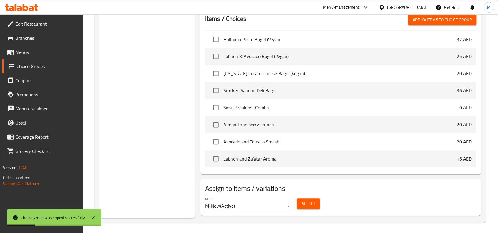
click at [315, 201] on span "Select" at bounding box center [309, 204] width 14 height 7
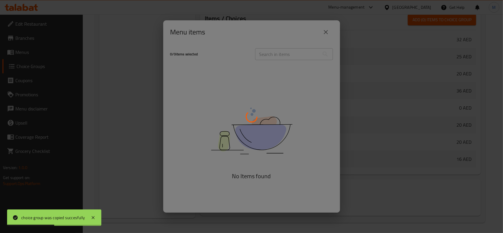
scroll to position [283, 0]
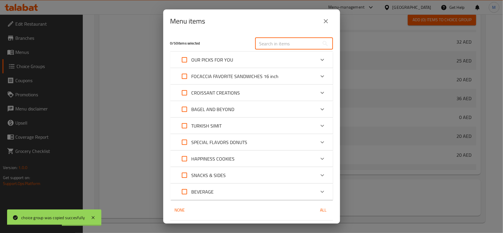
click at [278, 43] on input "text" at bounding box center [287, 44] width 64 height 12
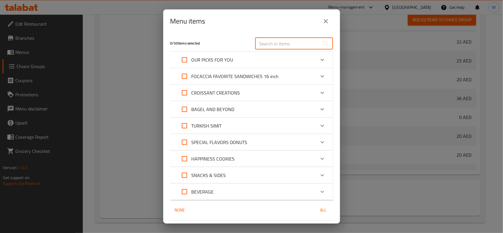
paste input "Luxury Donut Box (6 Donuts Distinctive Flavors)"
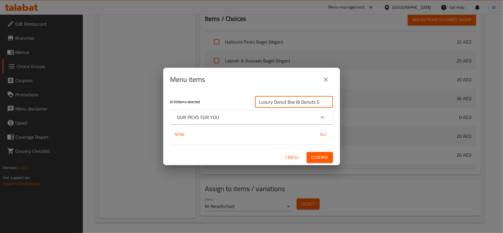
scroll to position [0, 34]
type input "Luxury Donut Box (6 Donuts Distinctive Flavors)"
click at [201, 116] on p "OUR PICKS FOR YOU" at bounding box center [199, 117] width 42 height 7
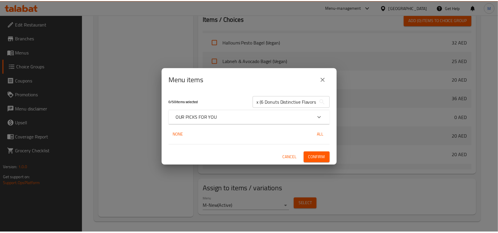
scroll to position [0, 0]
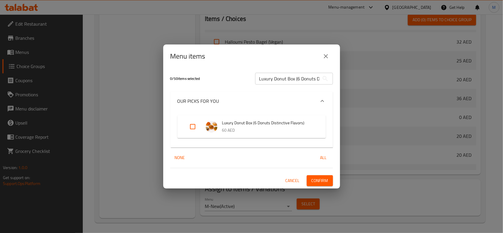
click at [191, 128] on input "Expand" at bounding box center [193, 127] width 14 height 14
checkbox input "true"
click at [321, 179] on span "Confirm" at bounding box center [320, 180] width 17 height 7
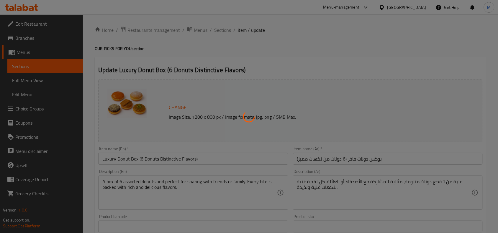
type input "اختيارك لنكهة الدونات الأولى"
type input "1"
type input "اختيارك من نكهة الدونات الثانية"
type input "1"
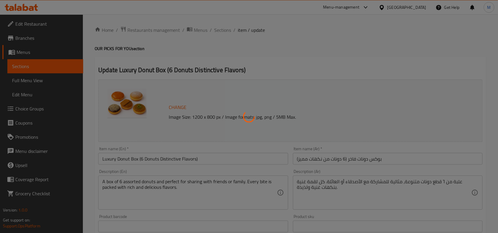
type input "1"
type input "اختيارك من نكهة الدونات الثالثة"
type input "1"
type input "اختيارك من نكهة الدونات الرابعة"
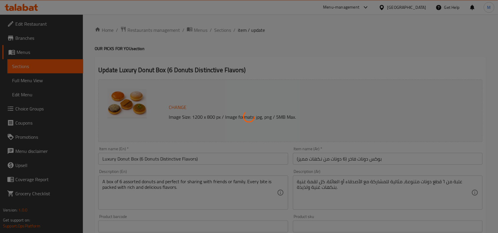
type input "1"
type input "اختيارك من نكهة الدونات الخامسة"
type input "1"
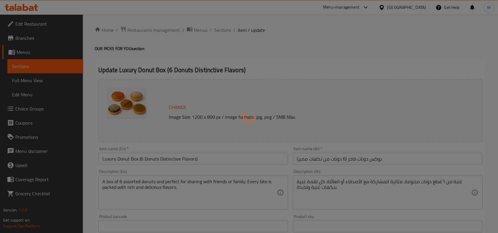
type input "اختيارك من نكهة الدونات السادسة"
type input "1"
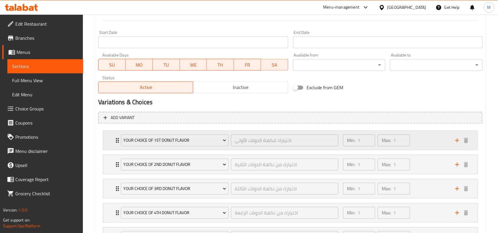
scroll to position [295, 0]
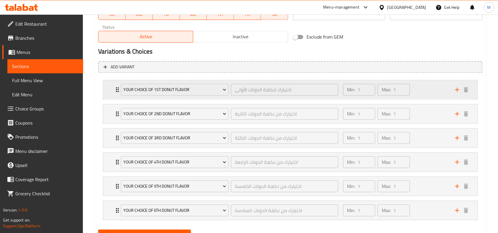
click at [116, 89] on icon "Expand" at bounding box center [117, 90] width 3 height 5
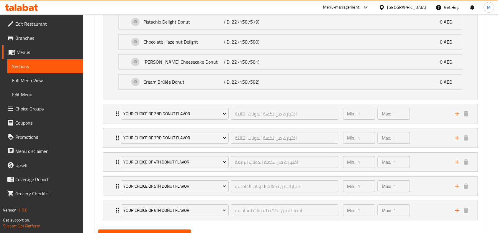
scroll to position [456, 0]
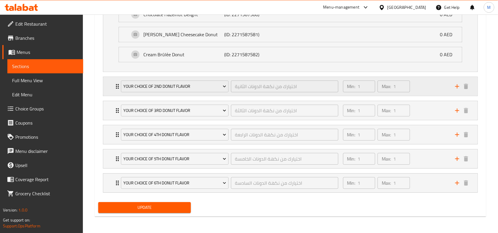
click at [115, 85] on icon "Expand" at bounding box center [117, 86] width 7 height 7
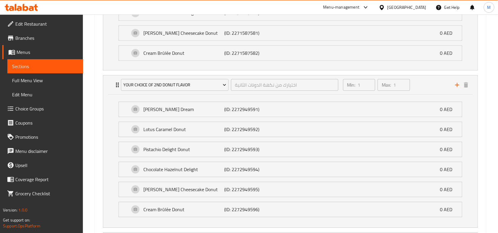
scroll to position [567, 0]
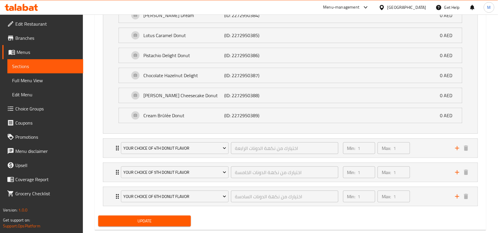
scroll to position [709, 0]
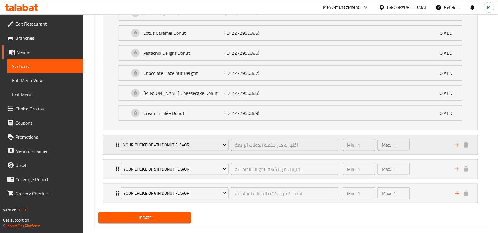
click at [116, 148] on icon "Expand" at bounding box center [117, 145] width 7 height 7
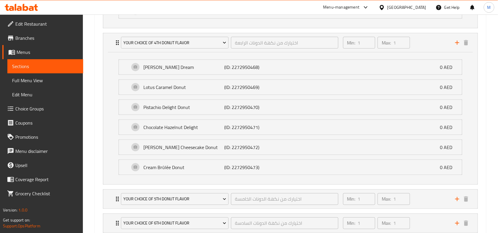
scroll to position [857, 0]
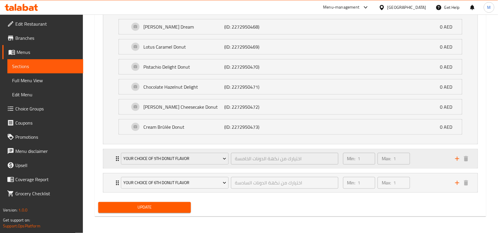
click at [117, 159] on div "Your Choice of 5th Donut Flavor اختيارك من نكهة الدونات الخامسة ​" at bounding box center [229, 158] width 224 height 19
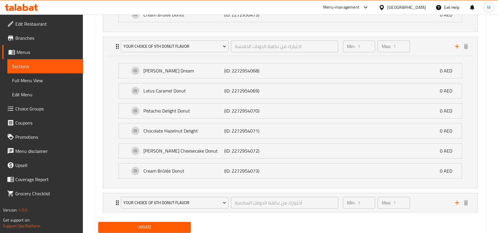
scroll to position [990, 0]
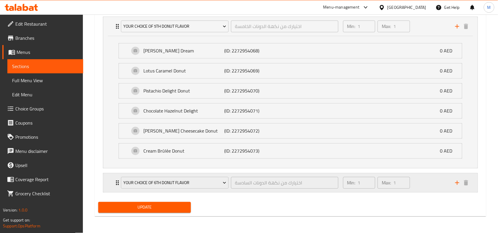
click at [117, 183] on div "Your Choice of 6th Donut Flavor اختيارك من نكهة الدونات السادسة ​" at bounding box center [229, 183] width 224 height 19
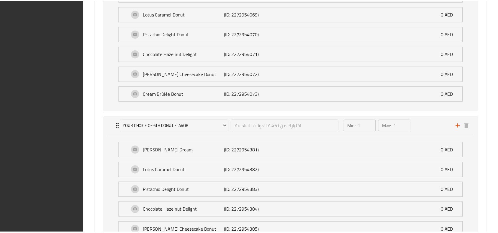
scroll to position [1123, 0]
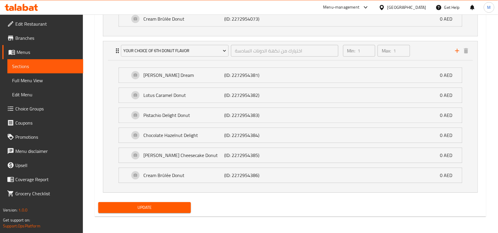
click at [408, 8] on div "United Arab Emirates" at bounding box center [406, 7] width 39 height 6
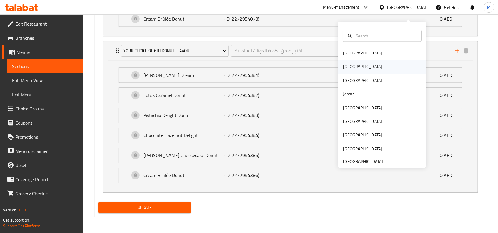
click at [364, 60] on div "Egypt" at bounding box center [382, 67] width 88 height 14
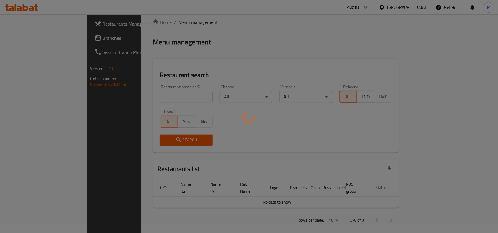
scroll to position [206, 0]
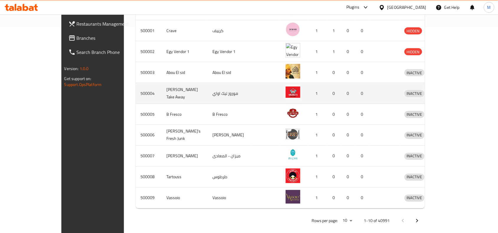
click at [162, 96] on td "Moro's Take Away" at bounding box center [185, 93] width 46 height 21
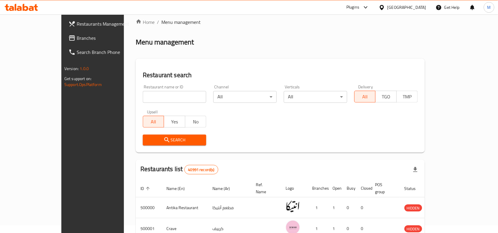
scroll to position [0, 0]
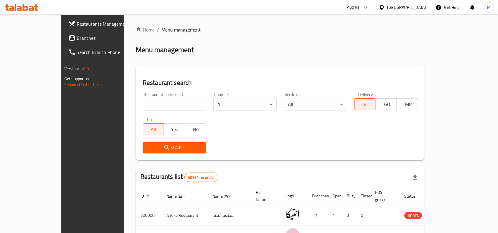
click at [143, 102] on input "search" at bounding box center [174, 105] width 63 height 12
paste input "672230"
type input "672230"
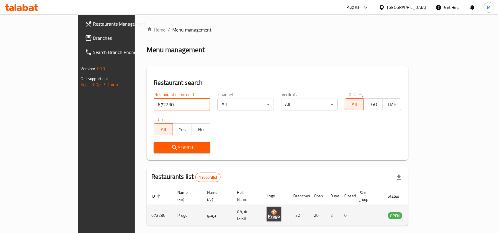
click at [426, 212] on icon "enhanced table" at bounding box center [422, 215] width 7 height 7
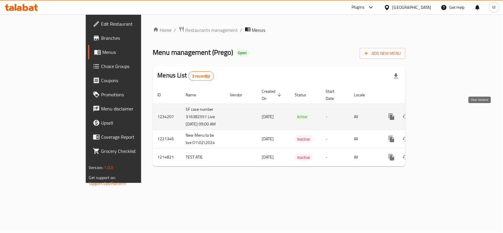
click at [438, 114] on icon "enhanced table" at bounding box center [434, 116] width 7 height 7
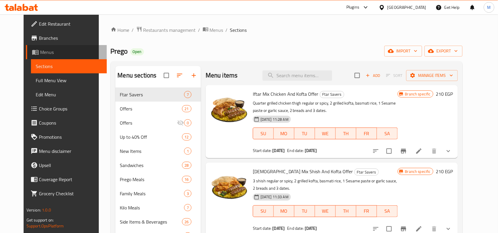
click at [40, 50] on span "Menus" at bounding box center [71, 52] width 62 height 7
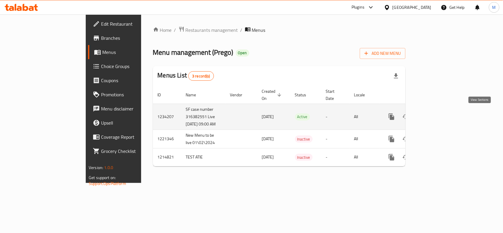
click at [438, 117] on icon "enhanced table" at bounding box center [434, 116] width 7 height 7
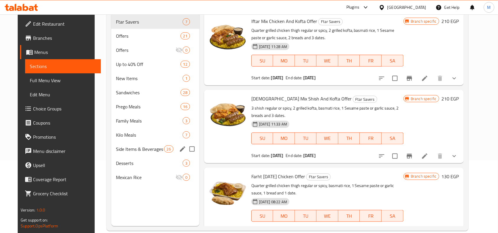
scroll to position [74, 0]
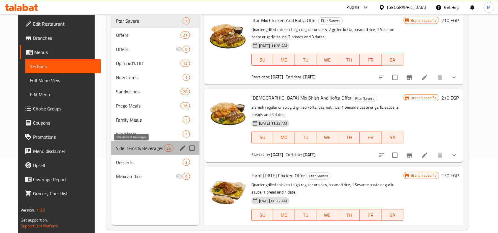
click at [120, 147] on span "Side Items & Beverages" at bounding box center [140, 148] width 48 height 7
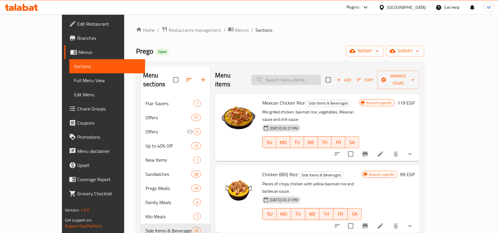
click at [285, 77] on input "search" at bounding box center [286, 80] width 70 height 10
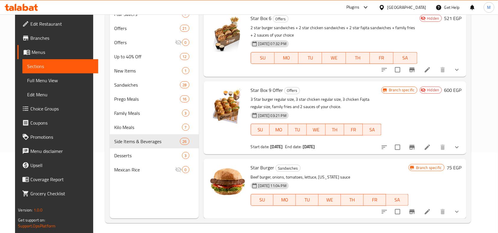
scroll to position [83, 0]
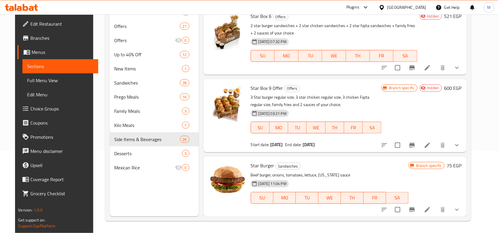
type input "star burger"
drag, startPoint x: 248, startPoint y: 164, endPoint x: 270, endPoint y: 164, distance: 22.4
click at [270, 164] on h6 "Star Burger Sandwiches" at bounding box center [330, 166] width 158 height 8
copy h6 "Star Burger"
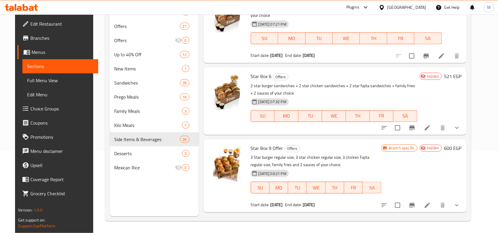
scroll to position [0, 0]
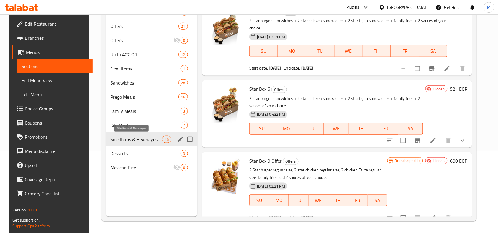
click at [119, 139] on span "Side Items & Beverages" at bounding box center [136, 139] width 51 height 7
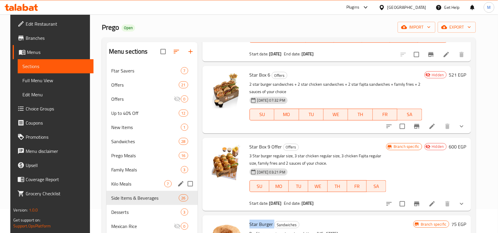
scroll to position [37, 0]
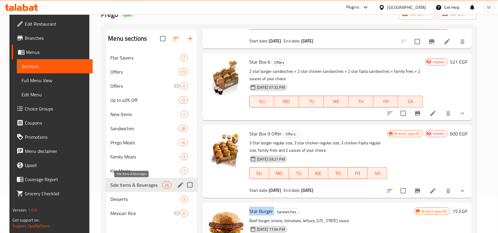
click at [125, 182] on span "Side Items & Beverages" at bounding box center [136, 185] width 51 height 7
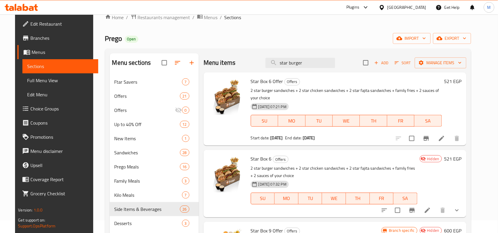
scroll to position [0, 0]
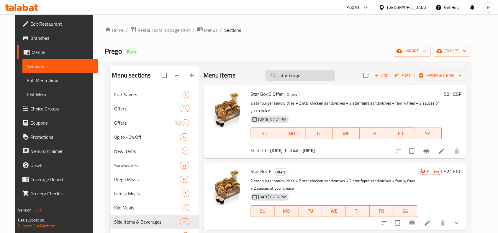
click at [309, 79] on input "star burger" at bounding box center [300, 75] width 70 height 10
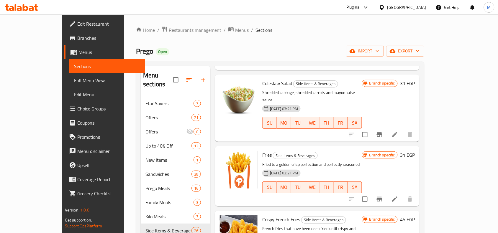
scroll to position [369, 0]
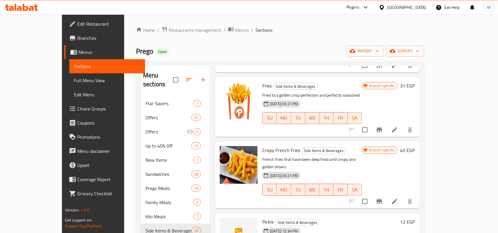
click at [262, 218] on span "Pickle" at bounding box center [267, 222] width 11 height 9
copy h6 "Pickle"
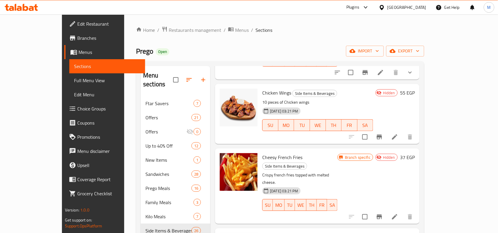
scroll to position [958, 0]
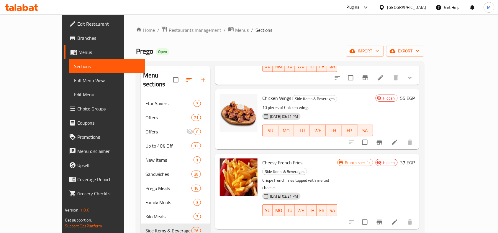
copy h6 "Spiro Spats"
click at [419, 50] on span "export" at bounding box center [405, 50] width 29 height 7
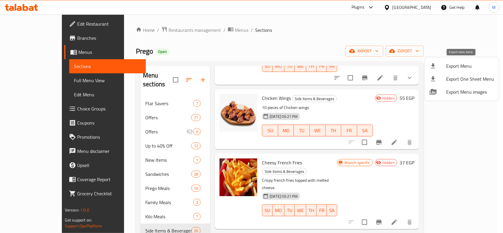
click at [444, 66] on div at bounding box center [438, 66] width 17 height 7
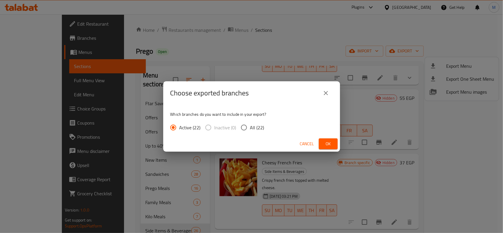
click at [242, 126] on input "All (22)" at bounding box center [244, 127] width 12 height 12
radio input "true"
click at [324, 140] on span "Ok" at bounding box center [328, 143] width 9 height 7
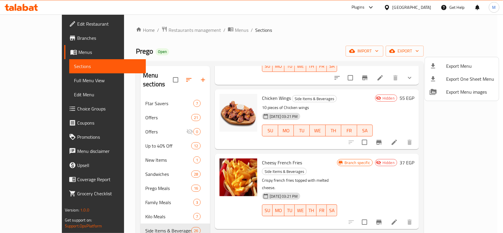
click at [157, 32] on div at bounding box center [251, 116] width 503 height 233
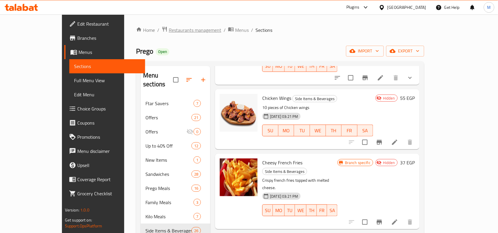
click at [169, 32] on span "Restaurants management" at bounding box center [195, 30] width 52 height 7
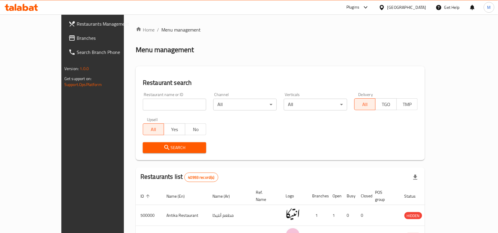
click at [155, 108] on input "search" at bounding box center [174, 105] width 63 height 12
paste input "610761"
type input "610761"
click button "Search" at bounding box center [174, 147] width 63 height 11
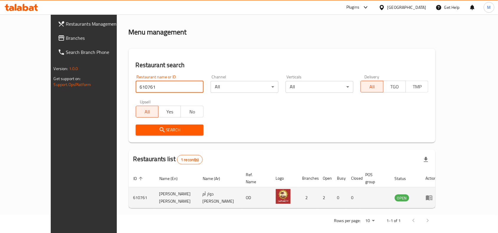
scroll to position [18, 0]
click at [436, 194] on link "enhanced table" at bounding box center [430, 197] width 11 height 7
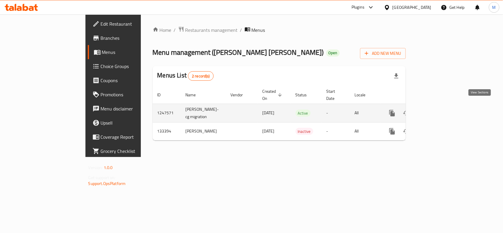
click at [438, 111] on icon "enhanced table" at bounding box center [434, 113] width 5 height 5
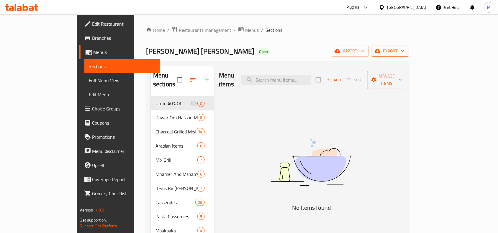
click at [404, 52] on span "export" at bounding box center [390, 50] width 29 height 7
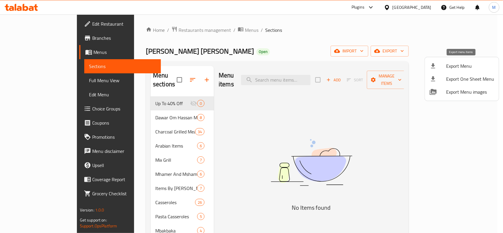
click at [447, 66] on span "Export Menu" at bounding box center [470, 66] width 48 height 7
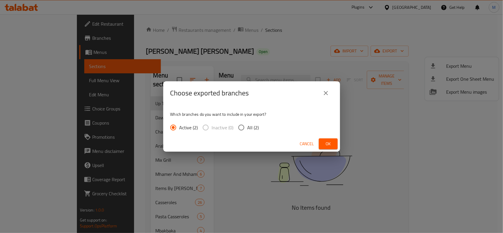
click at [241, 128] on input "All (2)" at bounding box center [241, 127] width 12 height 12
radio input "true"
click at [329, 142] on span "Ok" at bounding box center [328, 143] width 9 height 7
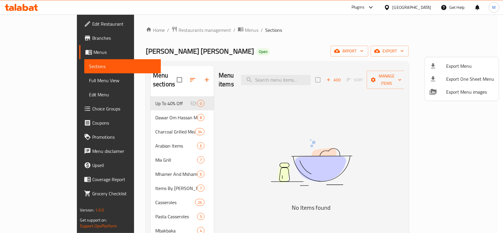
click at [307, 75] on div at bounding box center [251, 116] width 503 height 233
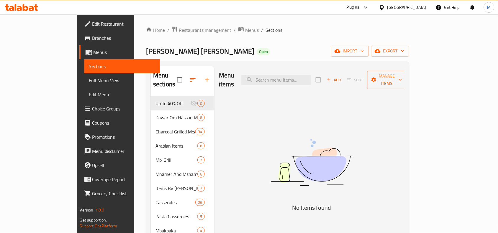
click at [282, 55] on div "Dawar Om Hassan Open import export" at bounding box center [277, 51] width 263 height 11
click at [221, 79] on h2 "Menu items" at bounding box center [226, 80] width 15 height 18
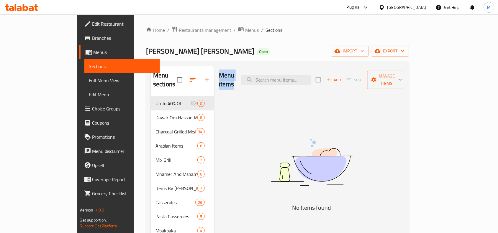
click at [219, 74] on h2 "Menu items" at bounding box center [226, 80] width 15 height 18
drag, startPoint x: 210, startPoint y: 74, endPoint x: 228, endPoint y: 79, distance: 18.1
click at [228, 79] on h2 "Menu items" at bounding box center [226, 80] width 15 height 18
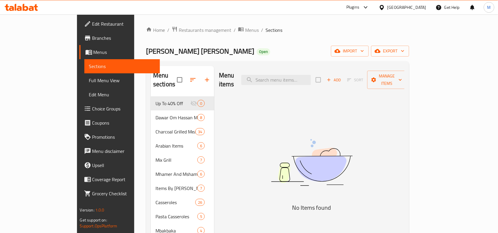
click at [234, 83] on div "Menu items Add Sort Manage items" at bounding box center [311, 80] width 185 height 28
click at [265, 32] on span "Sections" at bounding box center [273, 30] width 17 height 7
click at [231, 41] on div "Home / Restaurants management / Menus / Sections Dawar Om Hassan Open import ex…" at bounding box center [277, 227] width 263 height 403
click at [219, 74] on h2 "Menu items" at bounding box center [226, 80] width 15 height 18
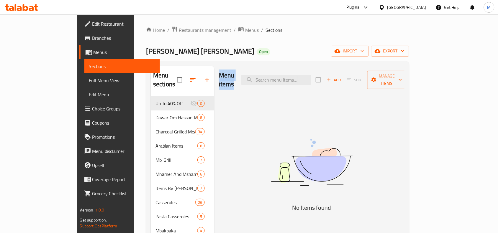
drag, startPoint x: 201, startPoint y: 74, endPoint x: 230, endPoint y: 76, distance: 29.5
click at [230, 76] on h2 "Menu items" at bounding box center [226, 80] width 15 height 18
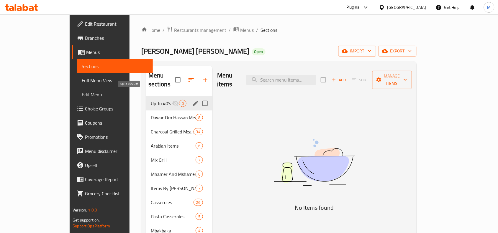
click at [151, 100] on span "Up To 40% Off" at bounding box center [161, 103] width 21 height 7
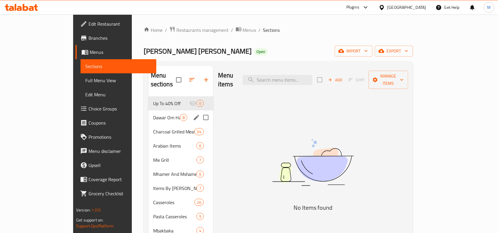
click at [148, 111] on div "Dawar Om Hassan Meals 8" at bounding box center [180, 118] width 65 height 14
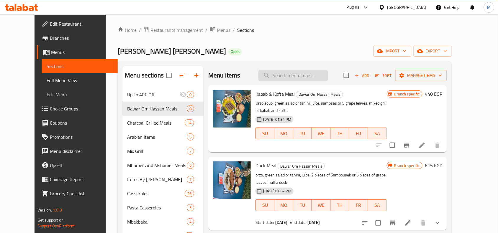
click at [289, 79] on input "search" at bounding box center [293, 75] width 70 height 10
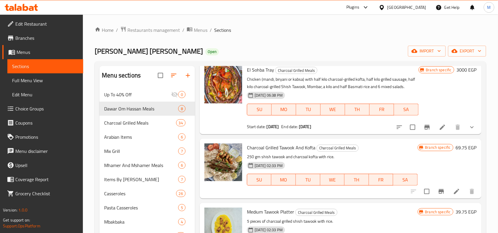
scroll to position [553, 0]
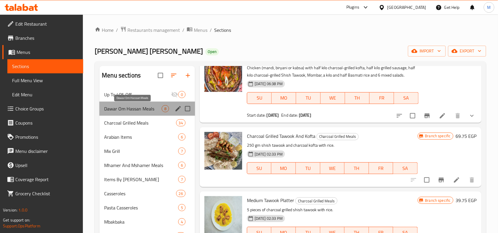
click at [133, 108] on span "Dawar Om Hassan Meals" at bounding box center [132, 108] width 57 height 7
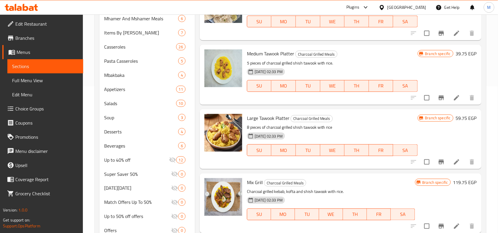
scroll to position [0, 0]
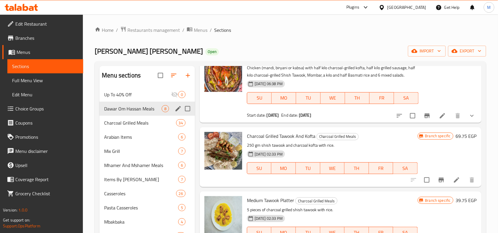
click at [138, 107] on span "Dawar Om Hassan Meals" at bounding box center [132, 108] width 57 height 7
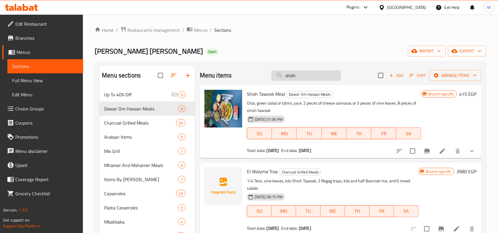
click at [300, 75] on input "shish" at bounding box center [306, 75] width 70 height 10
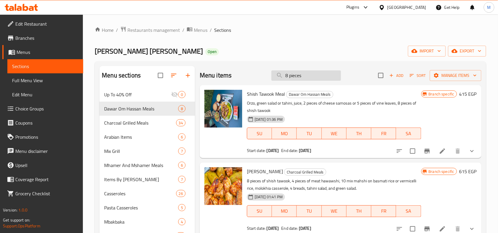
click at [307, 74] on input "8 pieces" at bounding box center [306, 75] width 70 height 10
paste input "Shish Tawook"
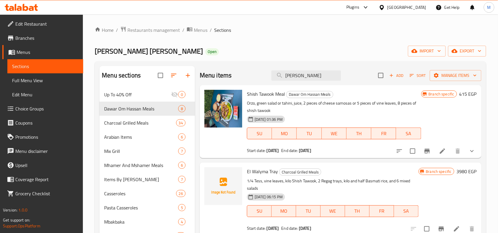
type input "Shish Tawook"
click at [132, 111] on span "Dawar Om Hassan Meals" at bounding box center [132, 108] width 57 height 7
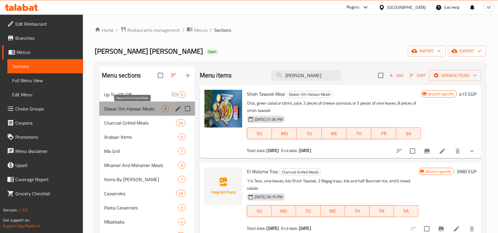
click at [144, 110] on span "Dawar Om Hassan Meals" at bounding box center [132, 108] width 57 height 7
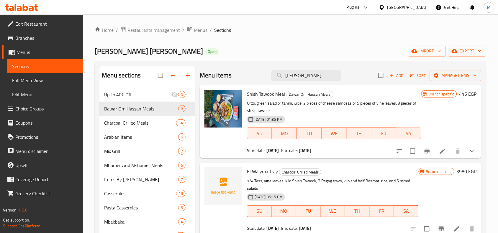
drag, startPoint x: 318, startPoint y: 61, endPoint x: 317, endPoint y: 73, distance: 11.9
click at [318, 62] on div "Home / Restaurants management / Menus / Sections Dawar Om Hassan Open import ex…" at bounding box center [290, 223] width 391 height 394
click at [314, 76] on input "Shish Tawook" at bounding box center [306, 75] width 70 height 10
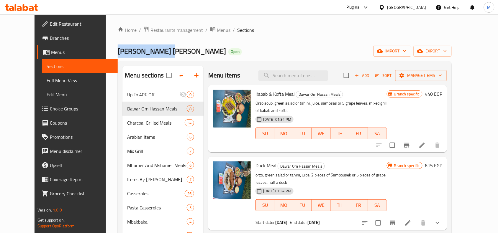
drag, startPoint x: 96, startPoint y: 49, endPoint x: 149, endPoint y: 54, distance: 53.3
click at [149, 54] on span "Dawar Om Hassan" at bounding box center [172, 51] width 108 height 13
copy span "Dawar Om Hassan"
click at [421, 6] on div "Egypt" at bounding box center [406, 7] width 39 height 6
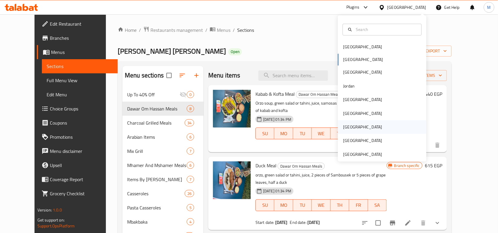
click at [349, 124] on div "[GEOGRAPHIC_DATA]" at bounding box center [363, 128] width 48 height 14
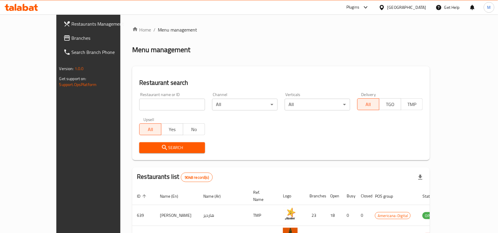
click at [72, 37] on span "Branches" at bounding box center [103, 37] width 63 height 7
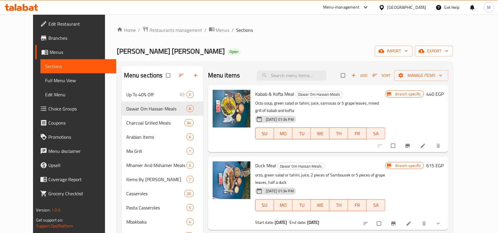
drag, startPoint x: 33, startPoint y: 38, endPoint x: 35, endPoint y: 40, distance: 3.4
click at [48, 38] on span "Branches" at bounding box center [79, 37] width 63 height 7
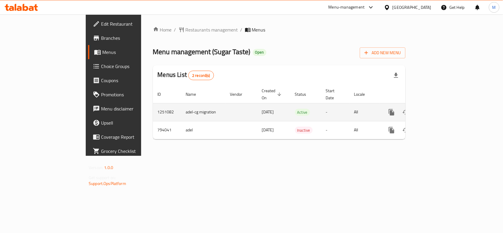
click at [438, 109] on icon "enhanced table" at bounding box center [434, 112] width 7 height 7
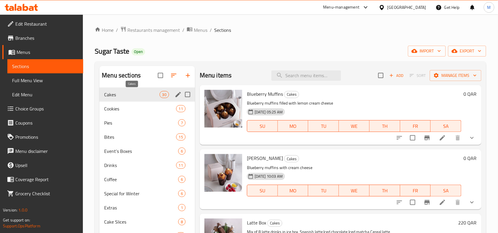
click at [126, 92] on span "Cakes" at bounding box center [131, 94] width 55 height 7
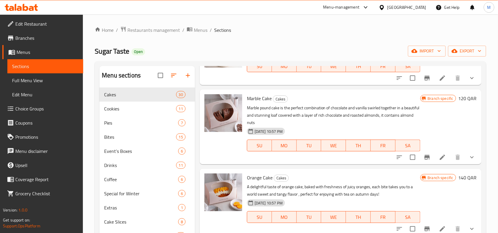
scroll to position [83, 0]
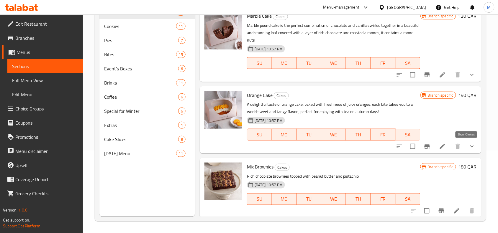
click at [468, 144] on icon "show more" at bounding box center [471, 146] width 7 height 7
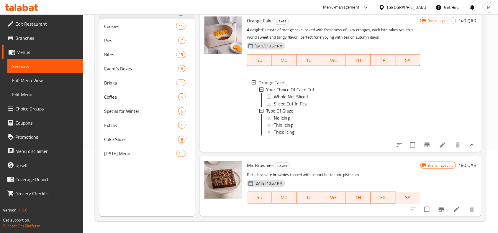
scroll to position [1858, 0]
click at [439, 148] on icon at bounding box center [442, 145] width 7 height 7
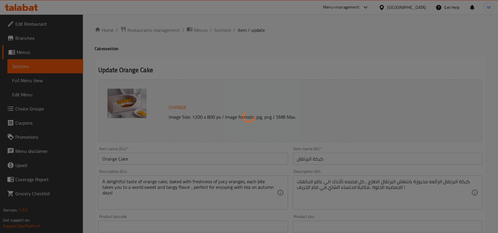
type input "اختيارك من قطع كيك"
type input "0"
type input "1"
type input "نوع تزجيج"
type input "0"
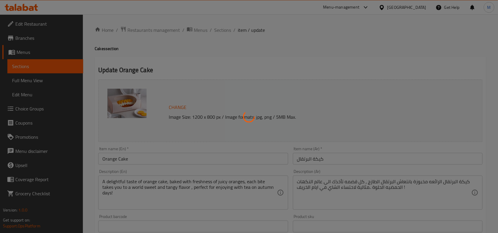
type input "1"
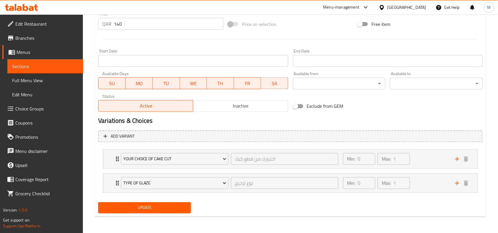
scroll to position [226, 0]
click at [117, 155] on icon "Expand" at bounding box center [117, 158] width 7 height 7
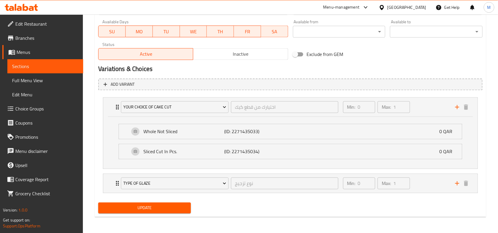
scroll to position [279, 0]
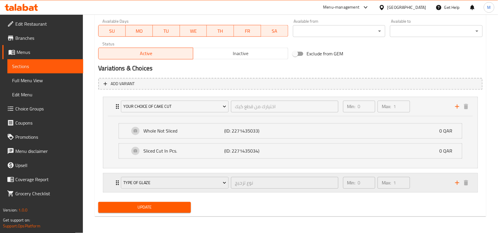
click at [119, 181] on div "Type Of Glaze نوع تزجيج ​" at bounding box center [229, 183] width 224 height 19
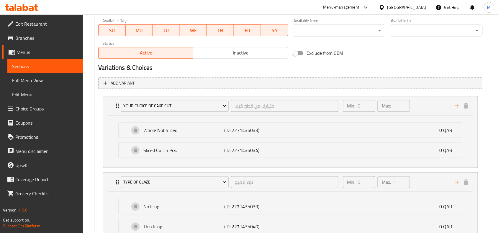
click at [37, 111] on span "Choice Groups" at bounding box center [46, 108] width 63 height 7
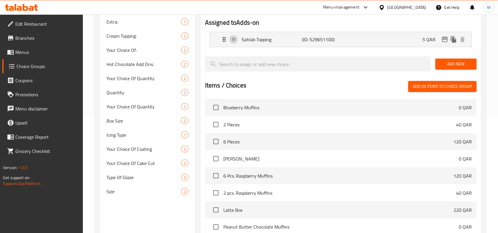
scroll to position [120, 0]
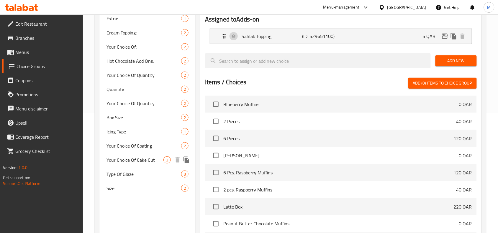
click at [136, 158] on span "Your Choice Of Cake Cut" at bounding box center [134, 160] width 57 height 7
type input "Your Choice Of Cake Cut"
type input "اختيارك من قطع كيك"
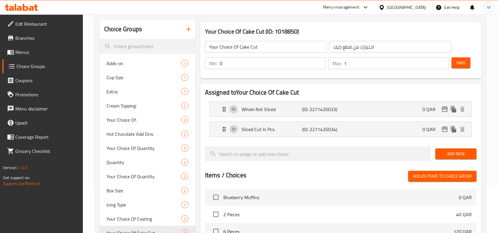
scroll to position [47, 0]
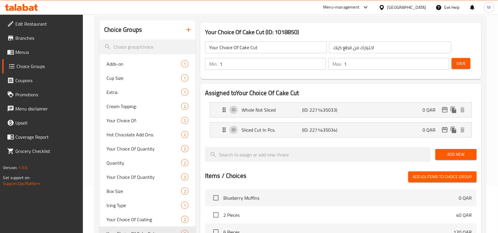
click at [319, 61] on input "1" at bounding box center [273, 64] width 106 height 12
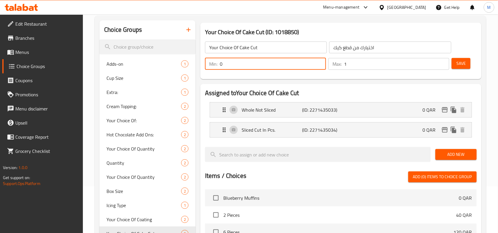
type input "0"
click at [320, 65] on input "0" at bounding box center [273, 64] width 106 height 12
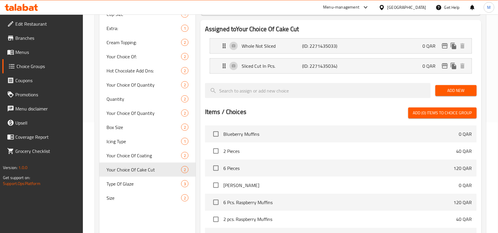
scroll to position [0, 0]
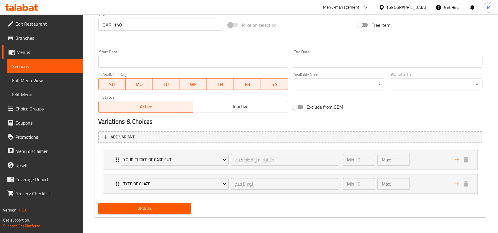
scroll to position [226, 0]
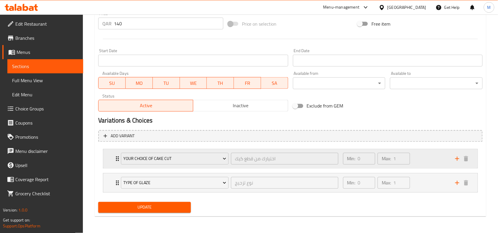
click at [118, 159] on div "Your Choice Of Cake Cut اختيارك من قطع كيك ​" at bounding box center [229, 158] width 224 height 19
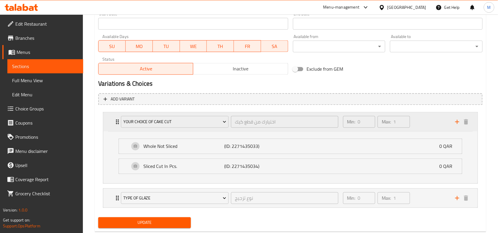
scroll to position [279, 0]
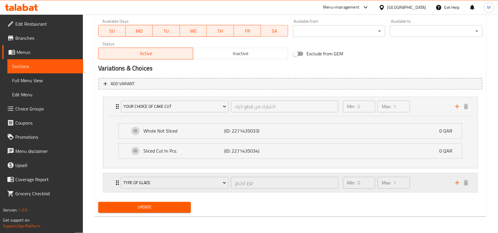
click at [114, 182] on icon "Expand" at bounding box center [117, 183] width 7 height 7
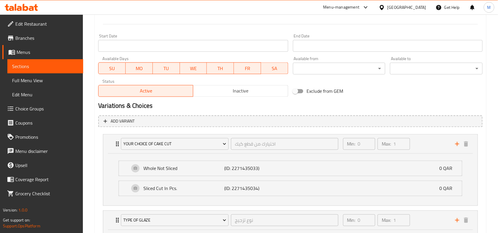
scroll to position [167, 0]
